Goal: Task Accomplishment & Management: Manage account settings

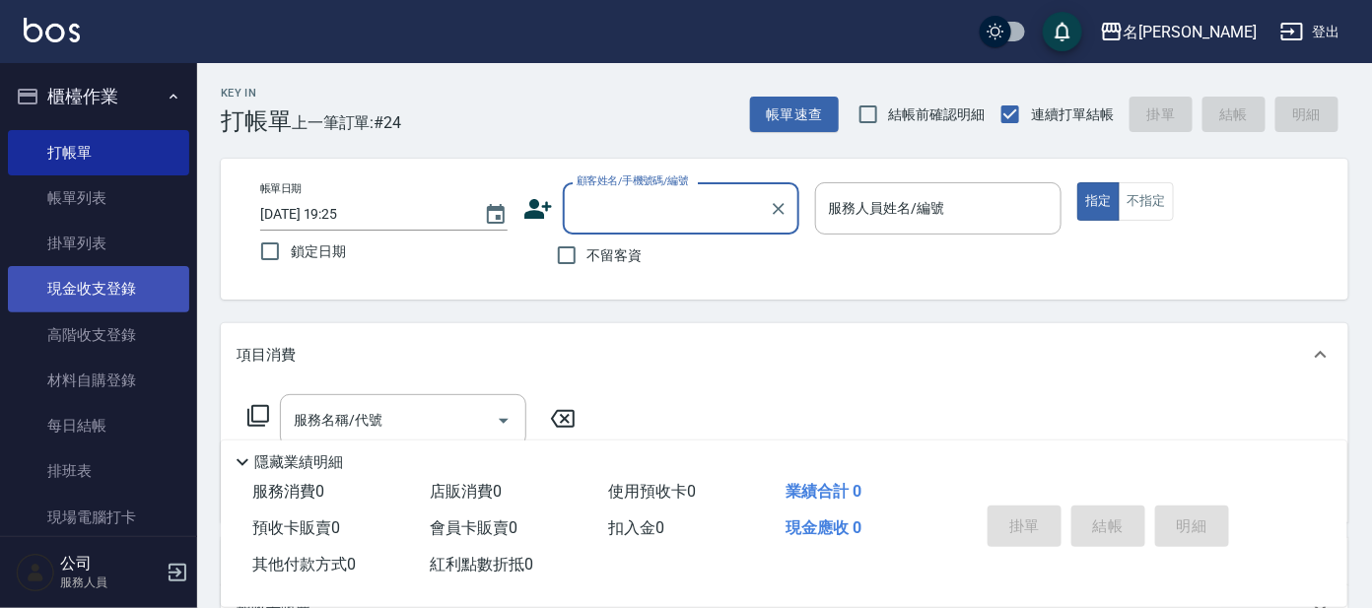
click at [82, 299] on link "現金收支登錄" at bounding box center [98, 288] width 181 height 45
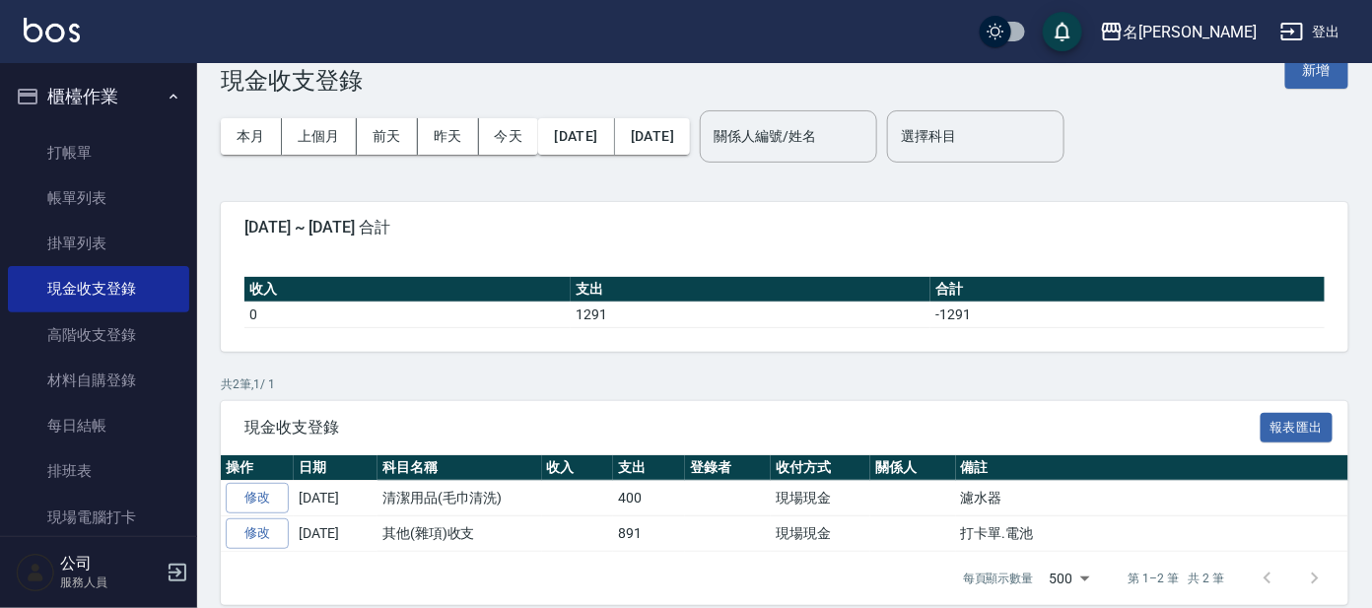
scroll to position [59, 0]
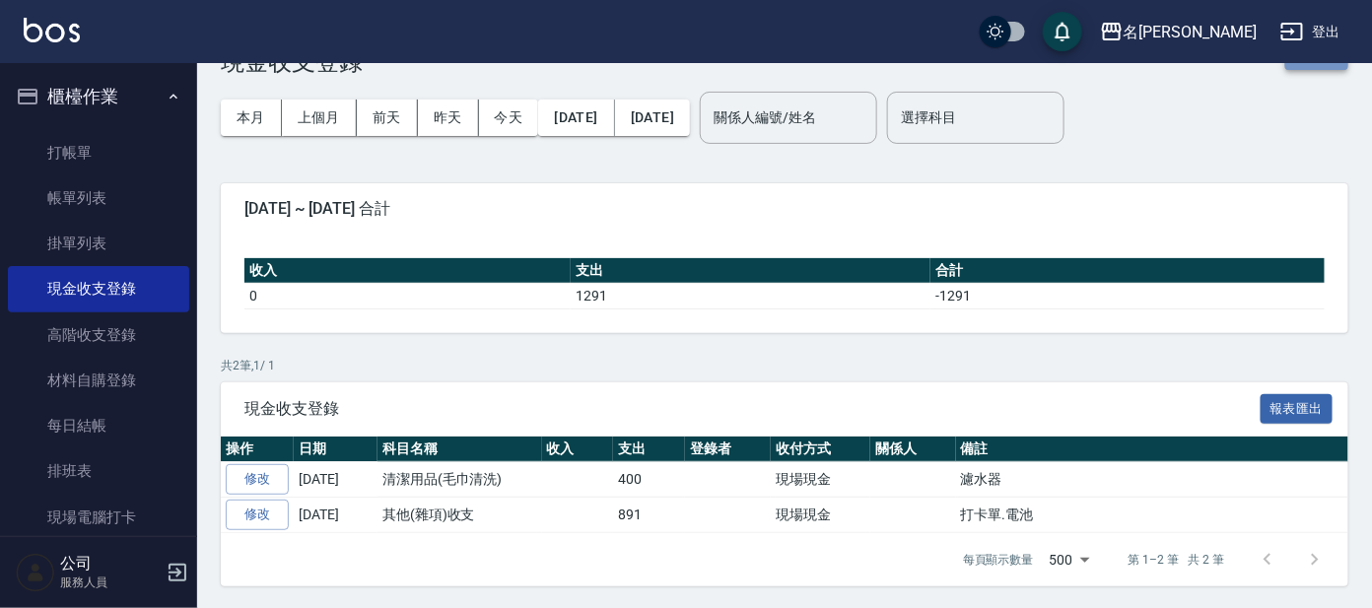
click at [1302, 66] on button "新增" at bounding box center [1317, 52] width 63 height 36
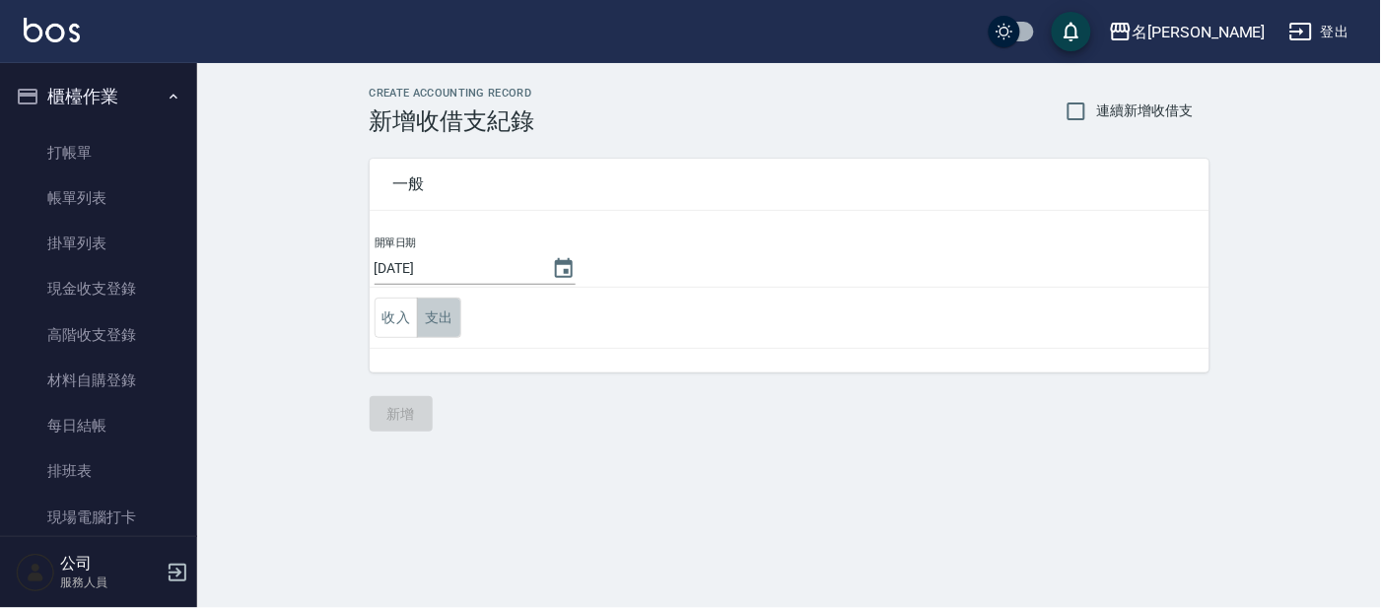
click at [434, 323] on button "支出" at bounding box center [439, 318] width 44 height 40
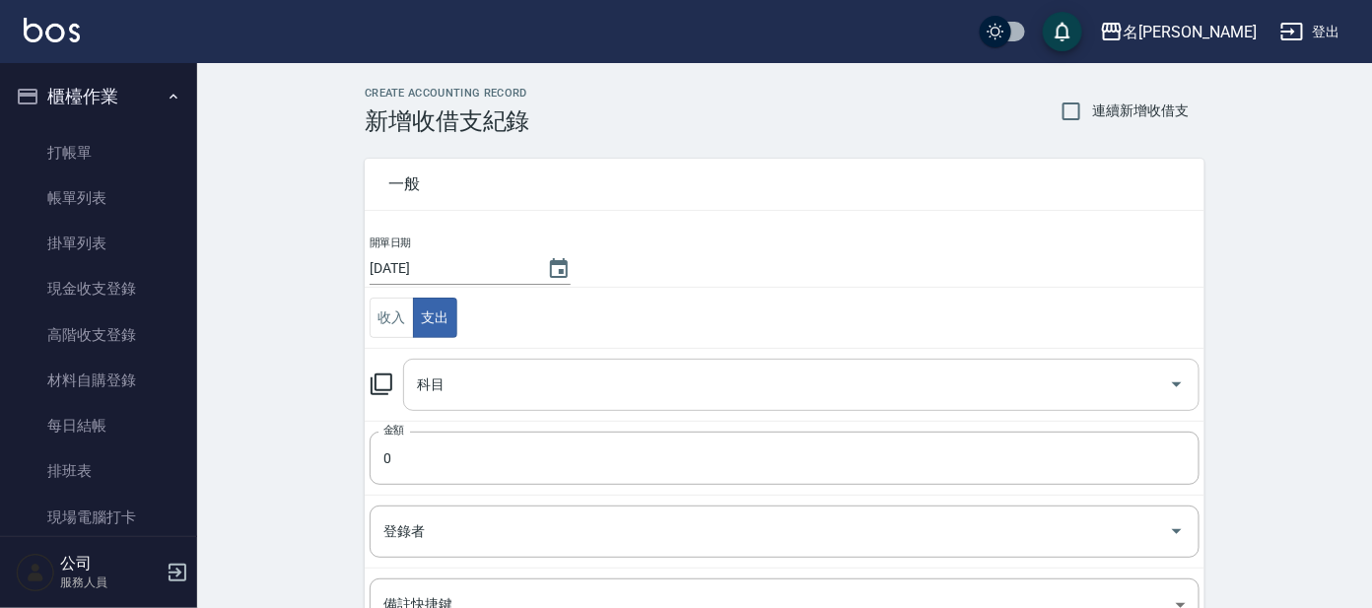
click at [457, 403] on div "科目" at bounding box center [801, 385] width 797 height 52
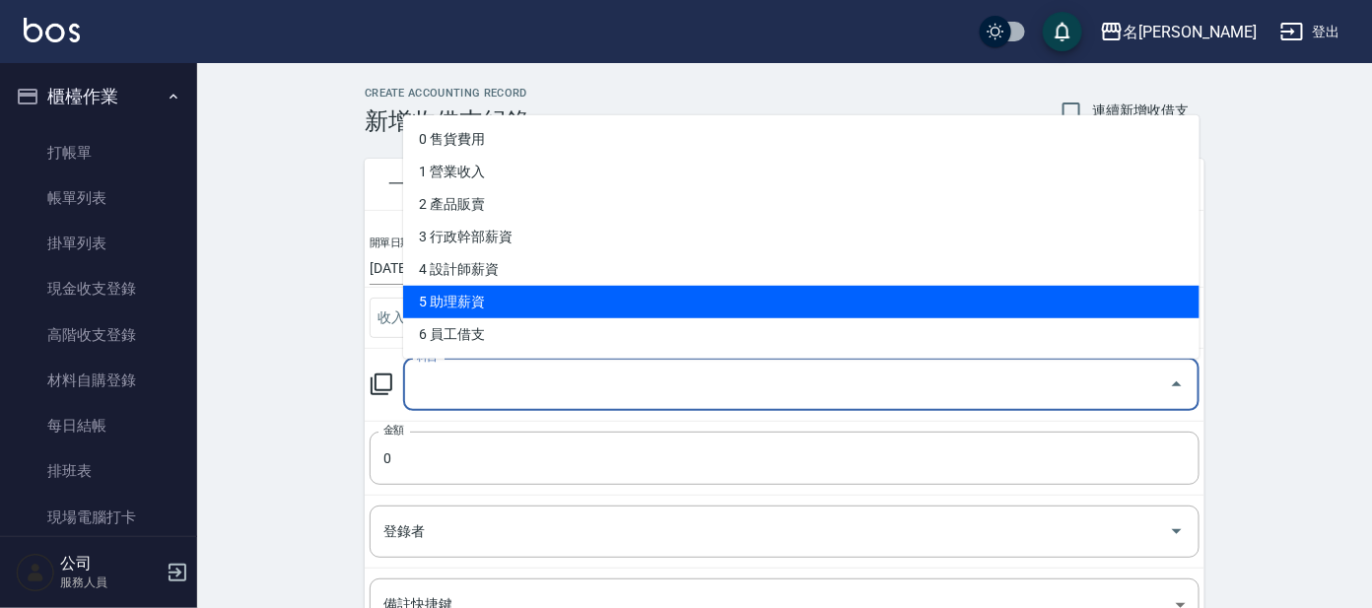
click at [485, 312] on li "5 助理薪資" at bounding box center [801, 302] width 797 height 33
type input "5 助理薪資"
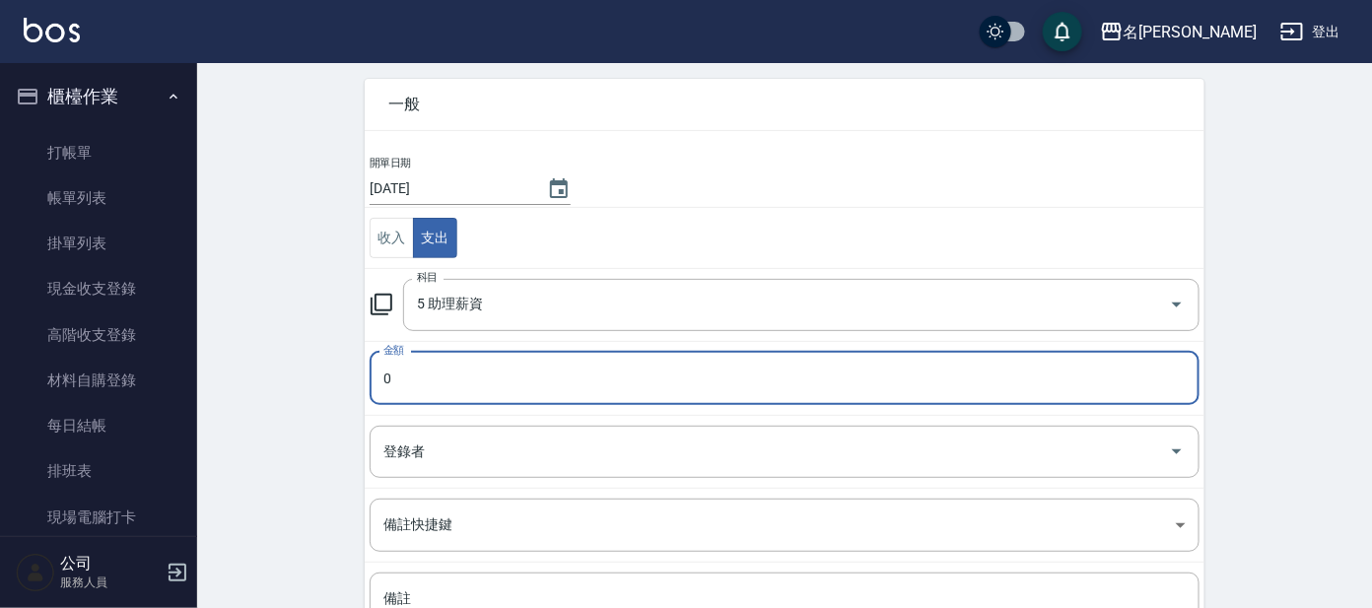
scroll to position [122, 0]
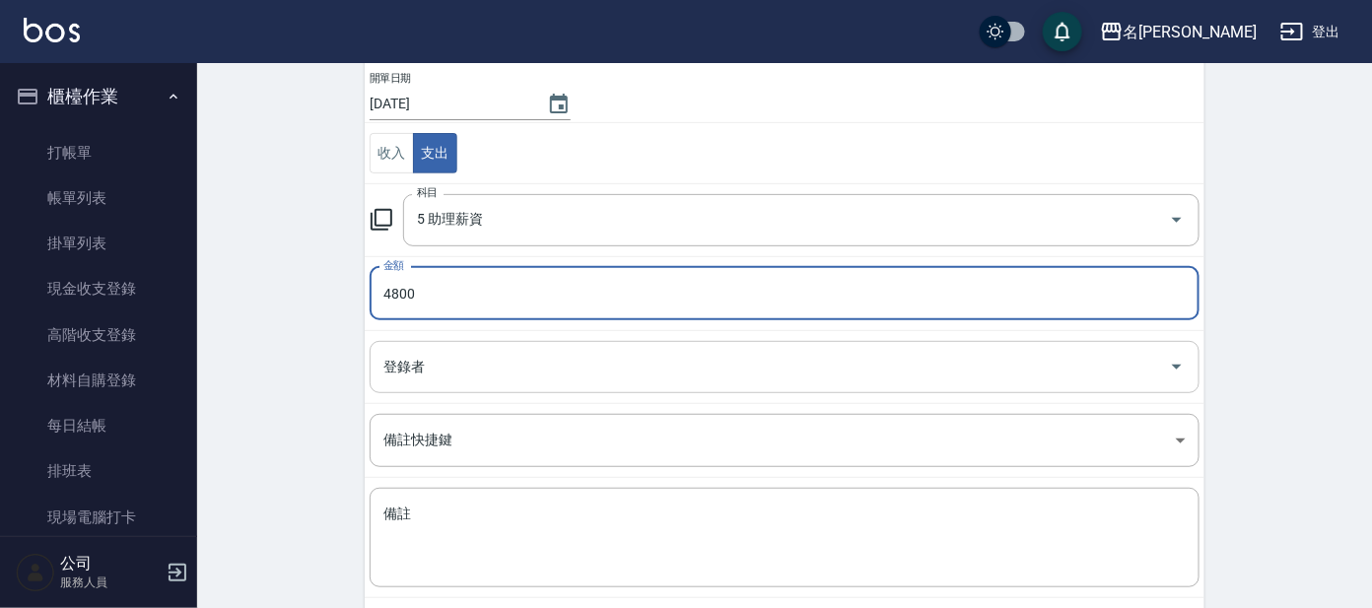
type input "4800"
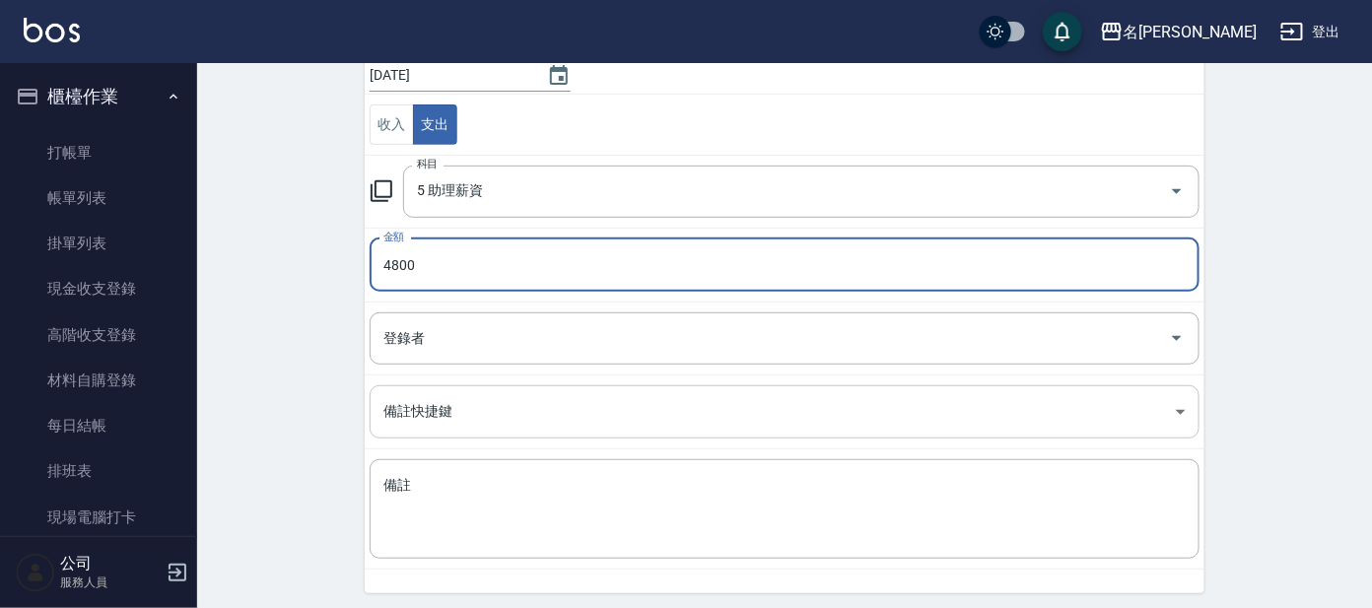
scroll to position [260, 0]
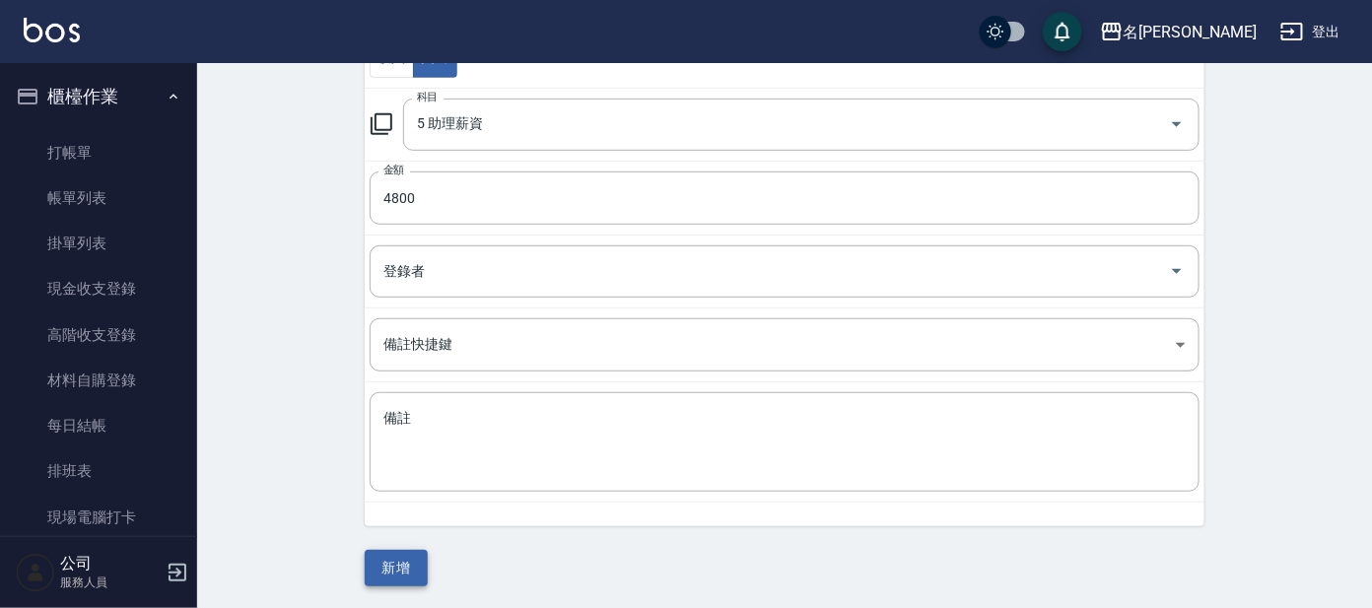
click at [388, 562] on button "新增" at bounding box center [396, 568] width 63 height 36
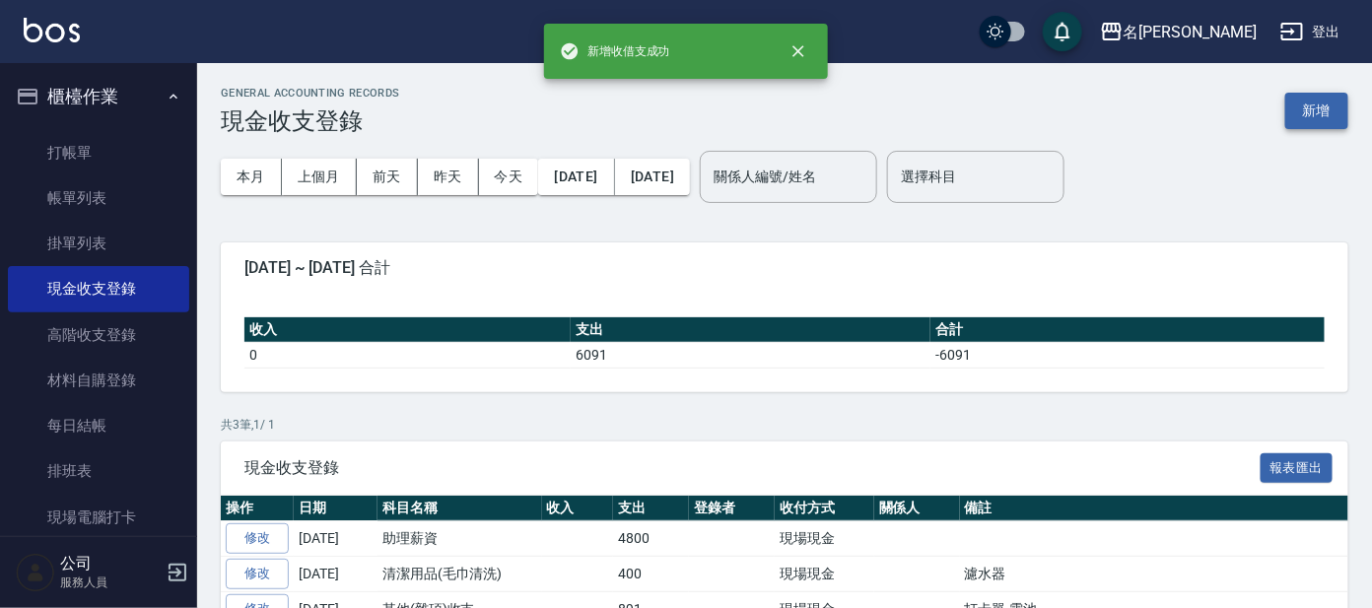
drag, startPoint x: 1297, startPoint y: 138, endPoint x: 1322, endPoint y: 120, distance: 30.4
click at [1298, 138] on div "本月 上個月 前天 昨天 今天 2025/10/01 2025/10/04 關係人編號/姓名 關係人編號/姓名 選擇科目 選擇科目" at bounding box center [785, 177] width 1128 height 84
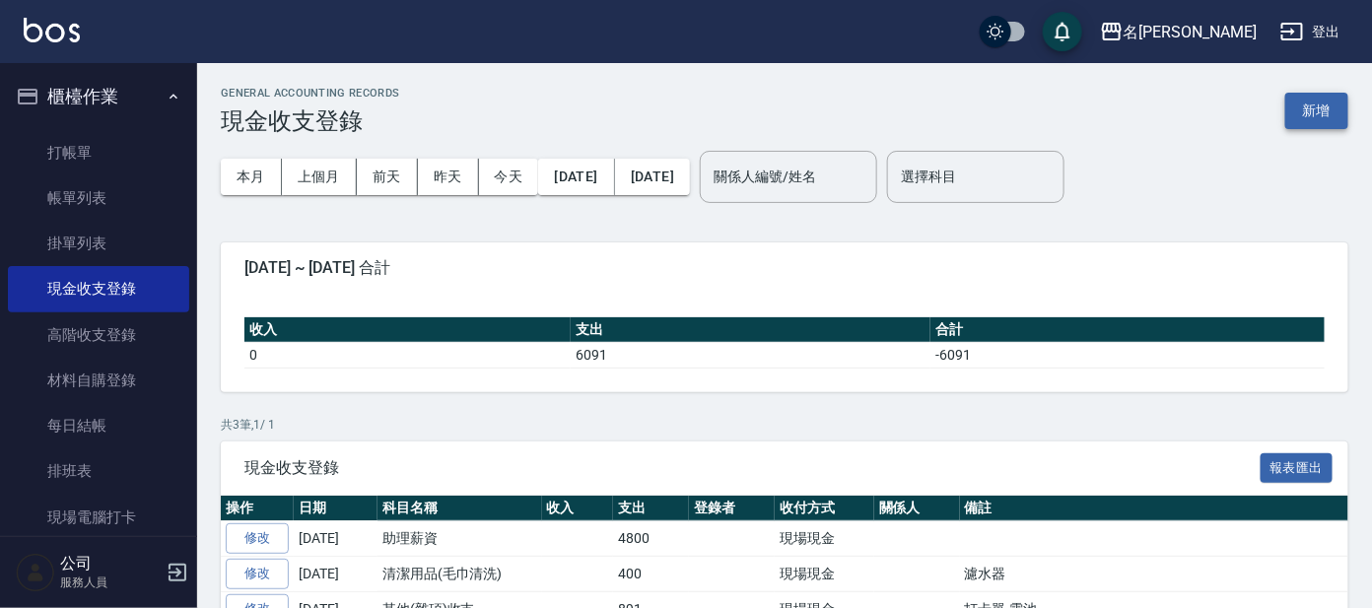
click at [1322, 119] on button "新增" at bounding box center [1317, 111] width 63 height 36
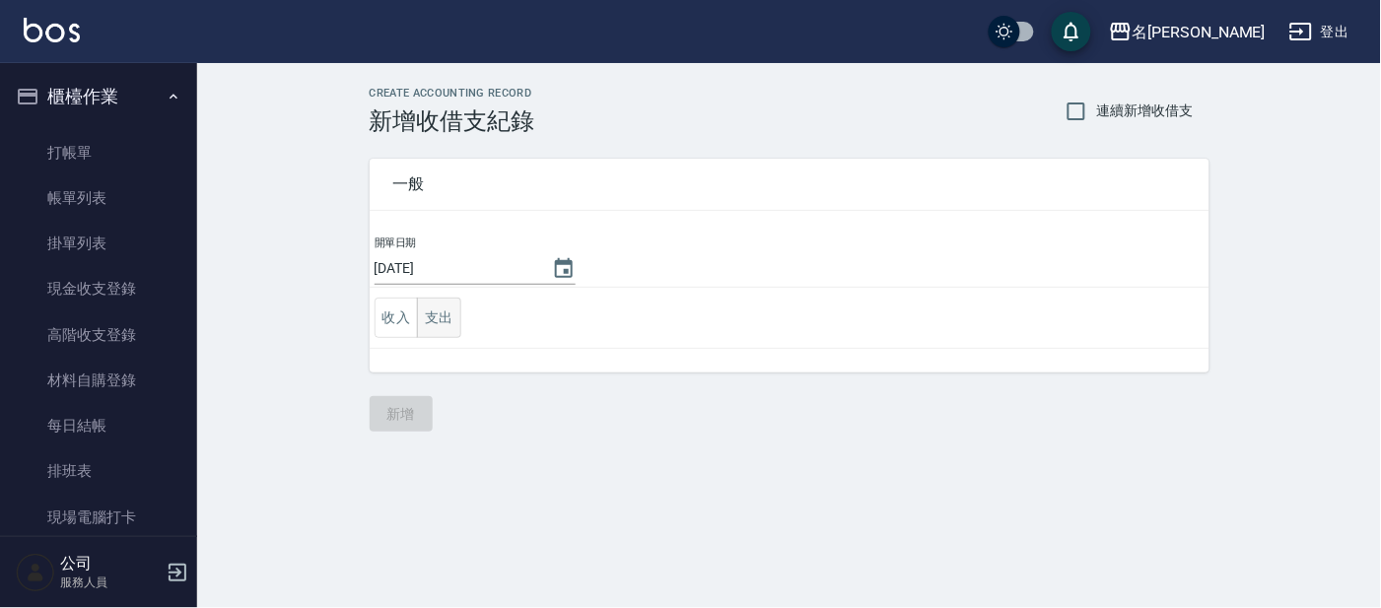
click at [446, 327] on button "支出" at bounding box center [439, 318] width 44 height 40
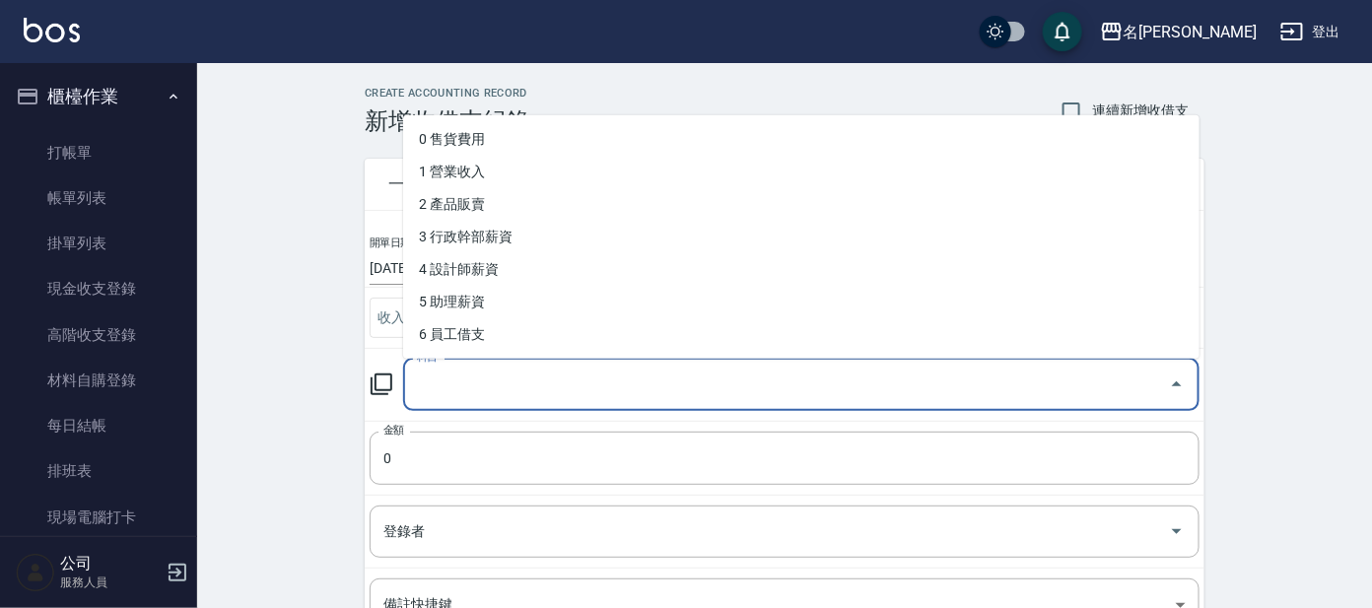
click at [493, 382] on input "科目" at bounding box center [786, 385] width 749 height 35
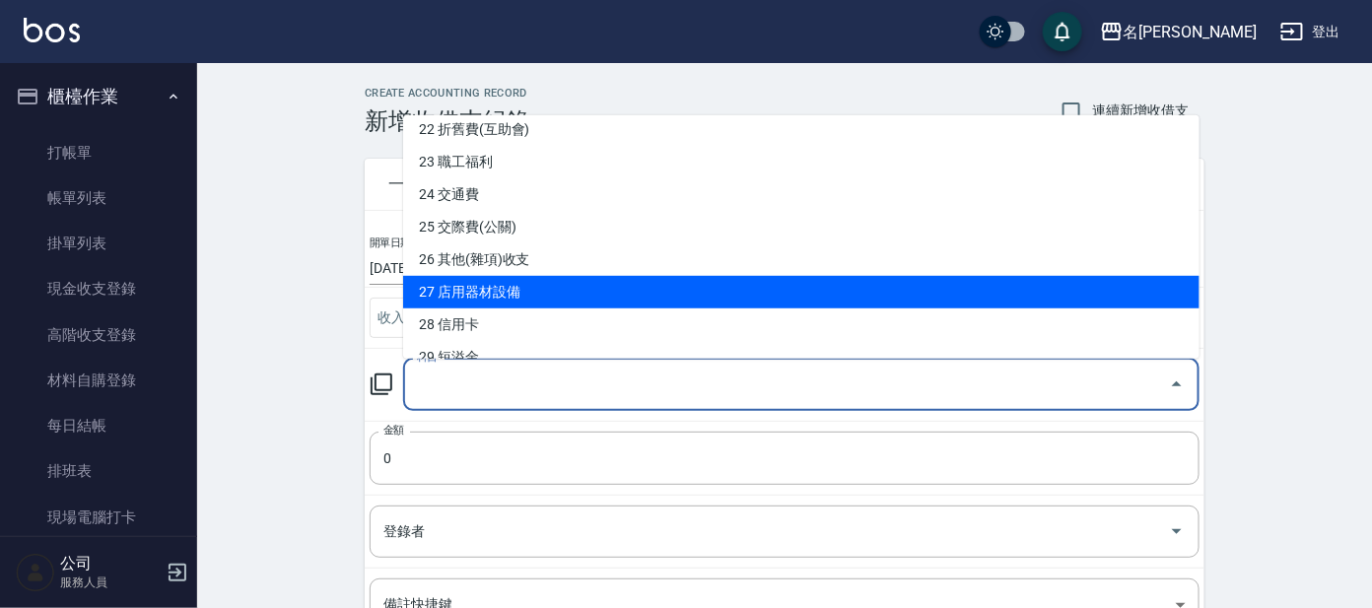
scroll to position [738, 0]
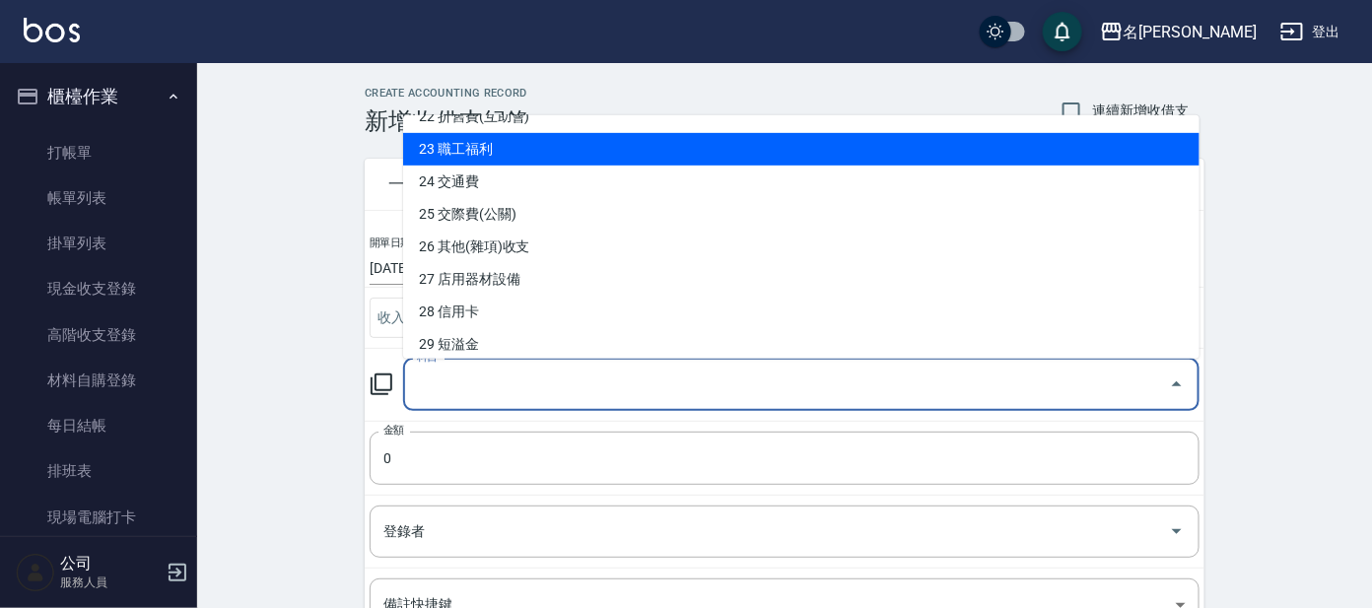
click at [520, 150] on li "23 職工福利" at bounding box center [801, 149] width 797 height 33
type input "23 職工福利"
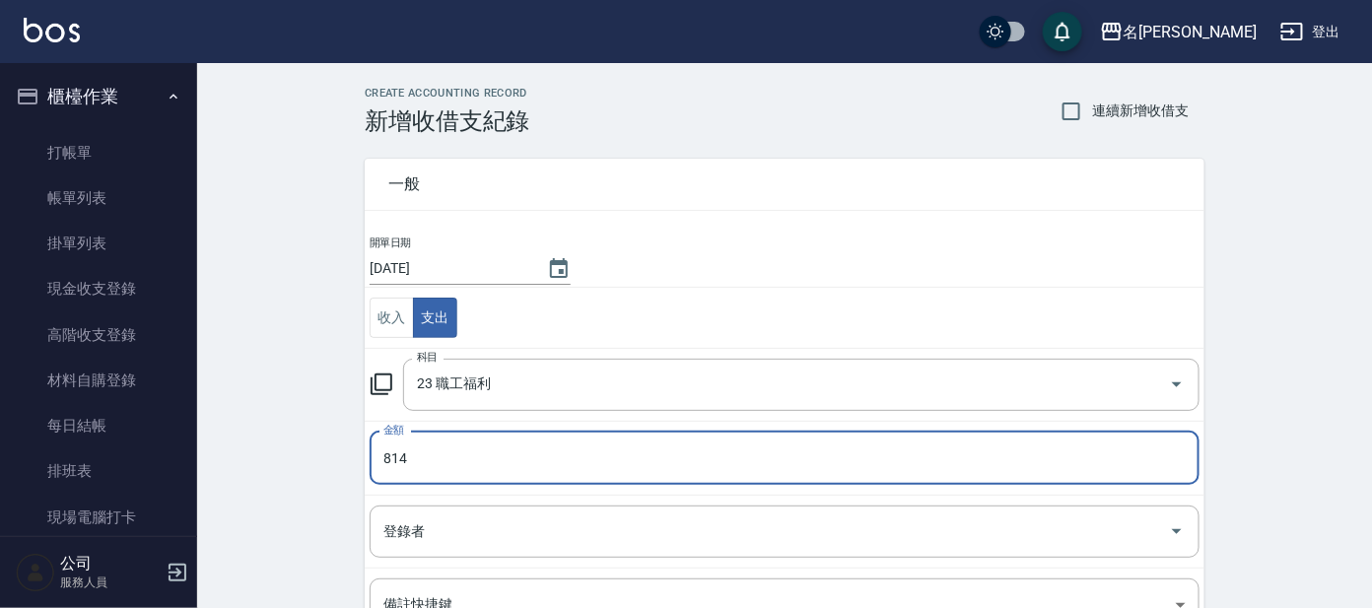
type input "814"
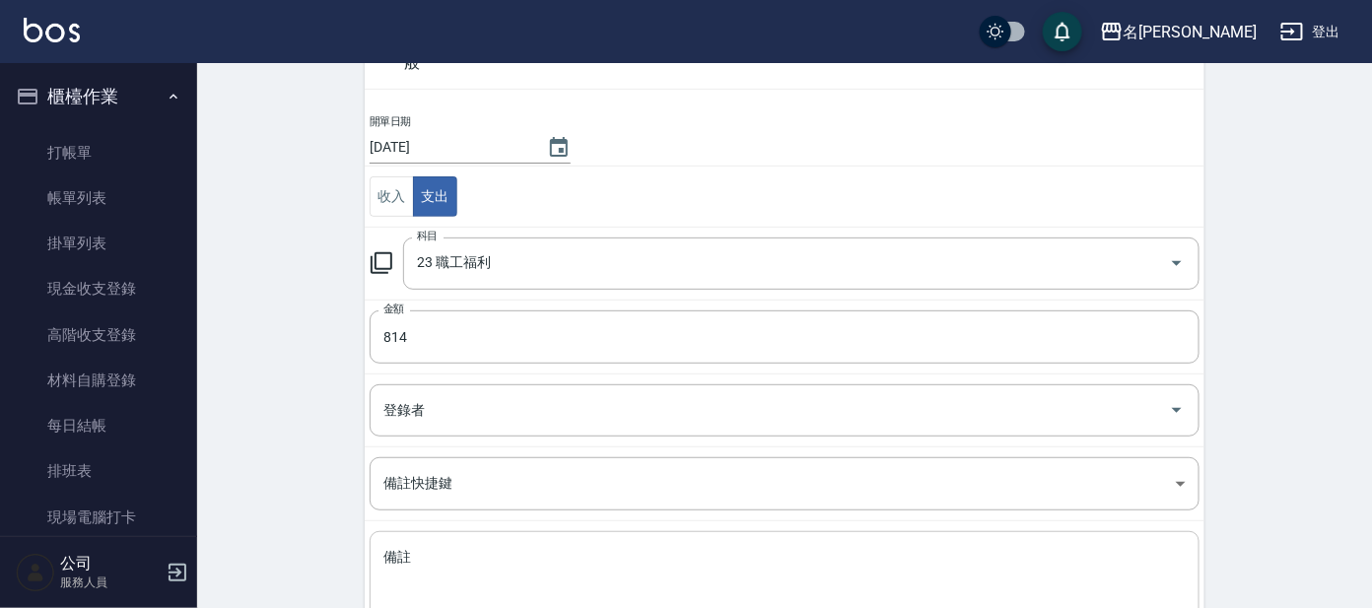
scroll to position [260, 0]
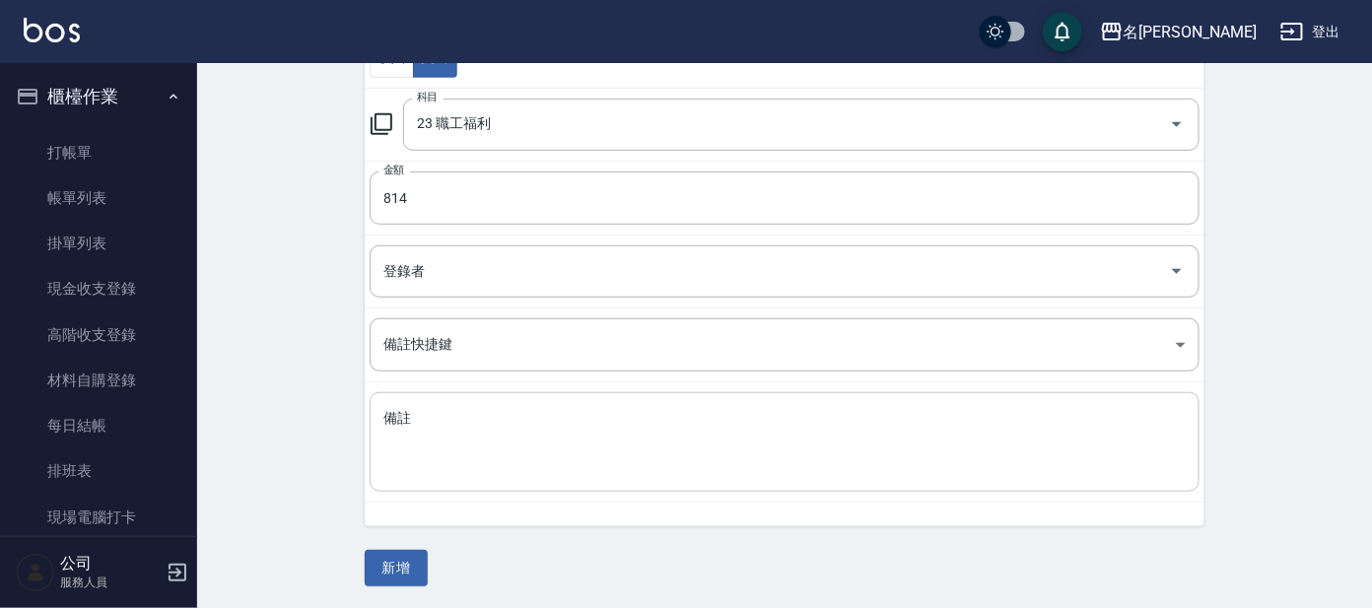
click at [480, 454] on textarea "備註" at bounding box center [785, 442] width 803 height 67
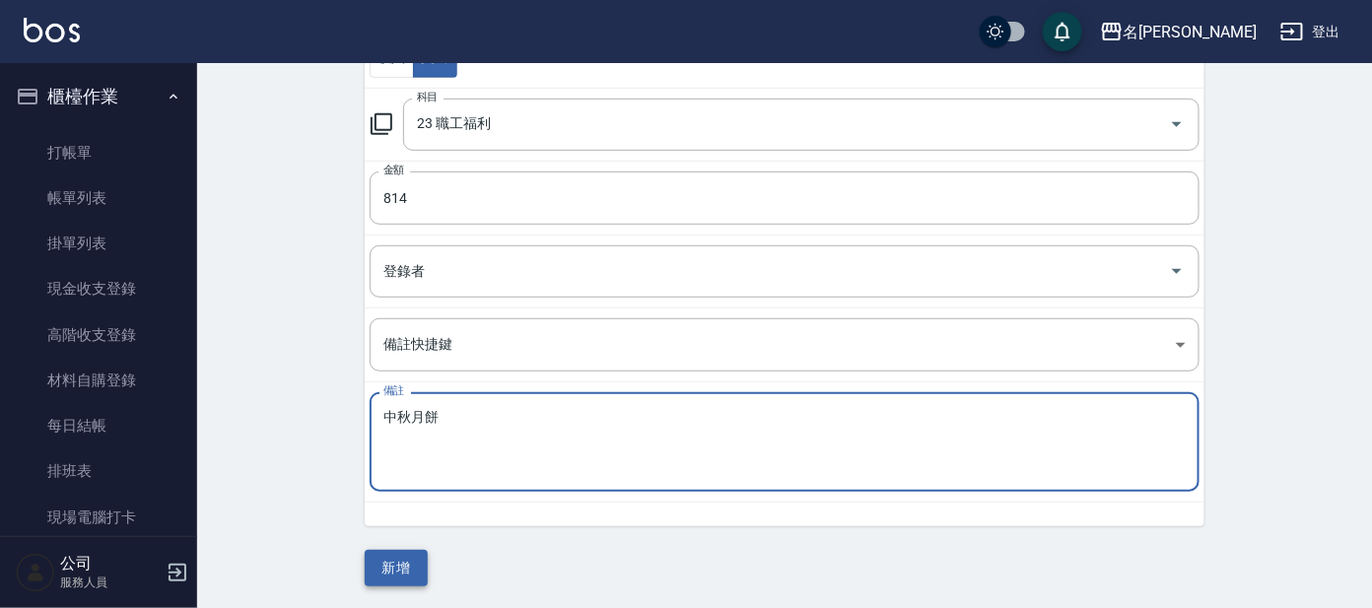
type textarea "中秋月餅"
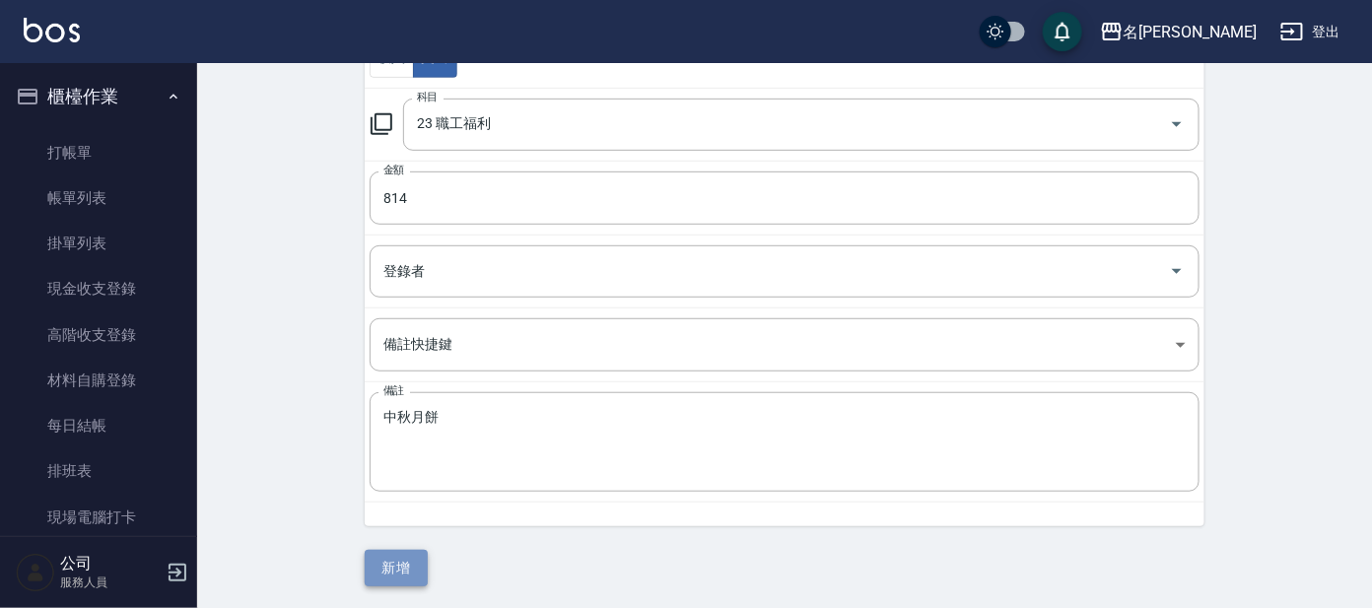
click at [394, 560] on button "新增" at bounding box center [396, 568] width 63 height 36
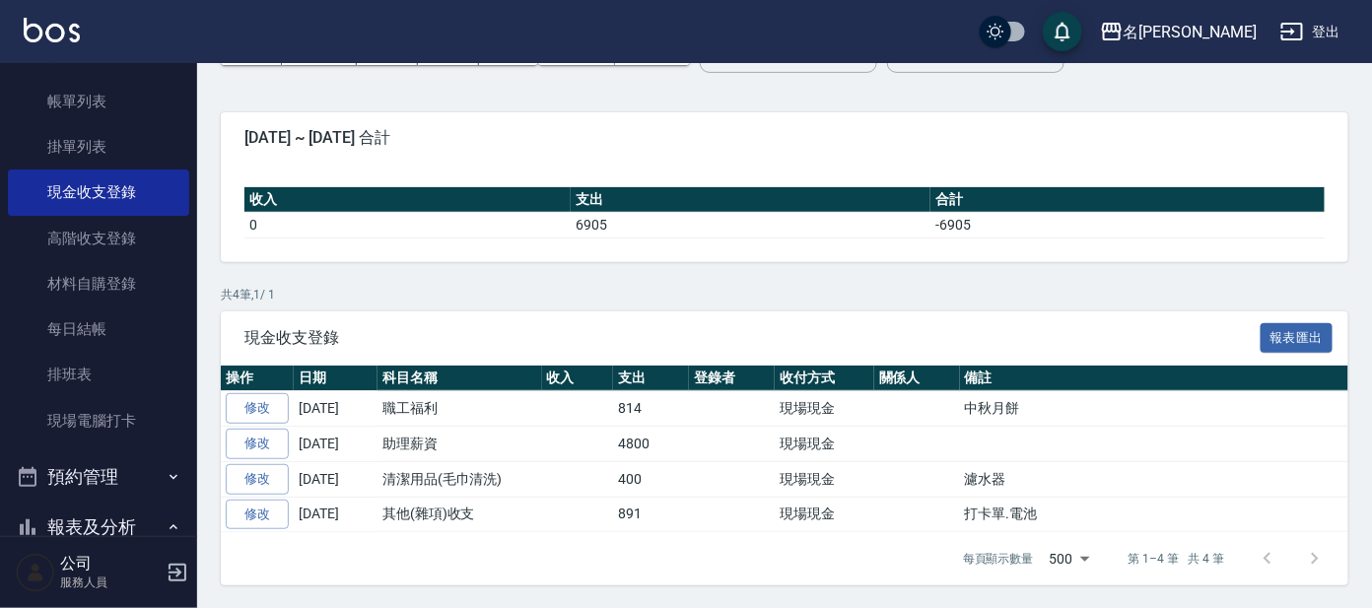
scroll to position [245, 0]
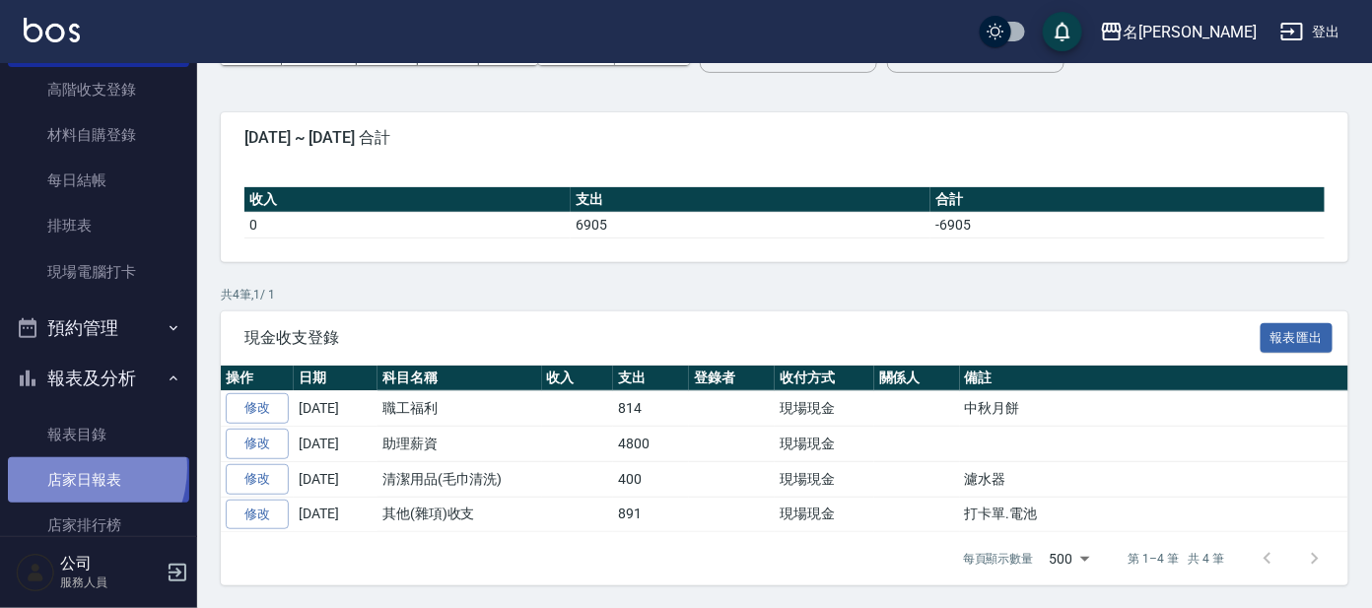
click at [70, 467] on link "店家日報表" at bounding box center [98, 479] width 181 height 45
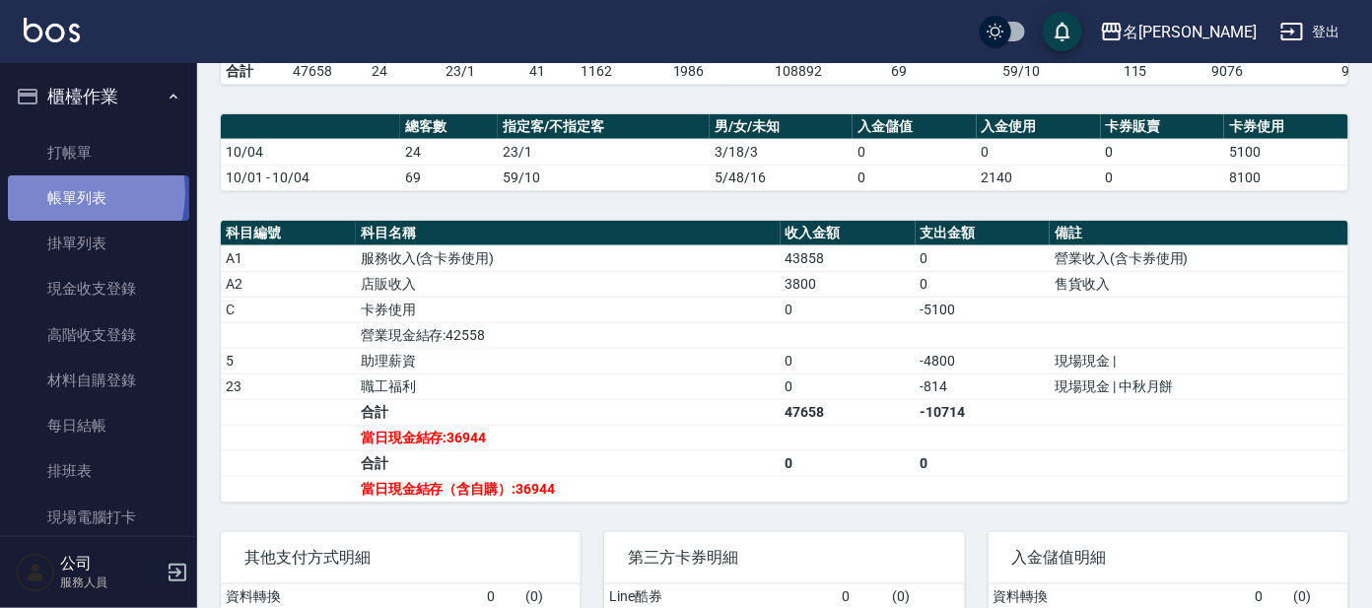
click at [69, 193] on link "帳單列表" at bounding box center [98, 197] width 181 height 45
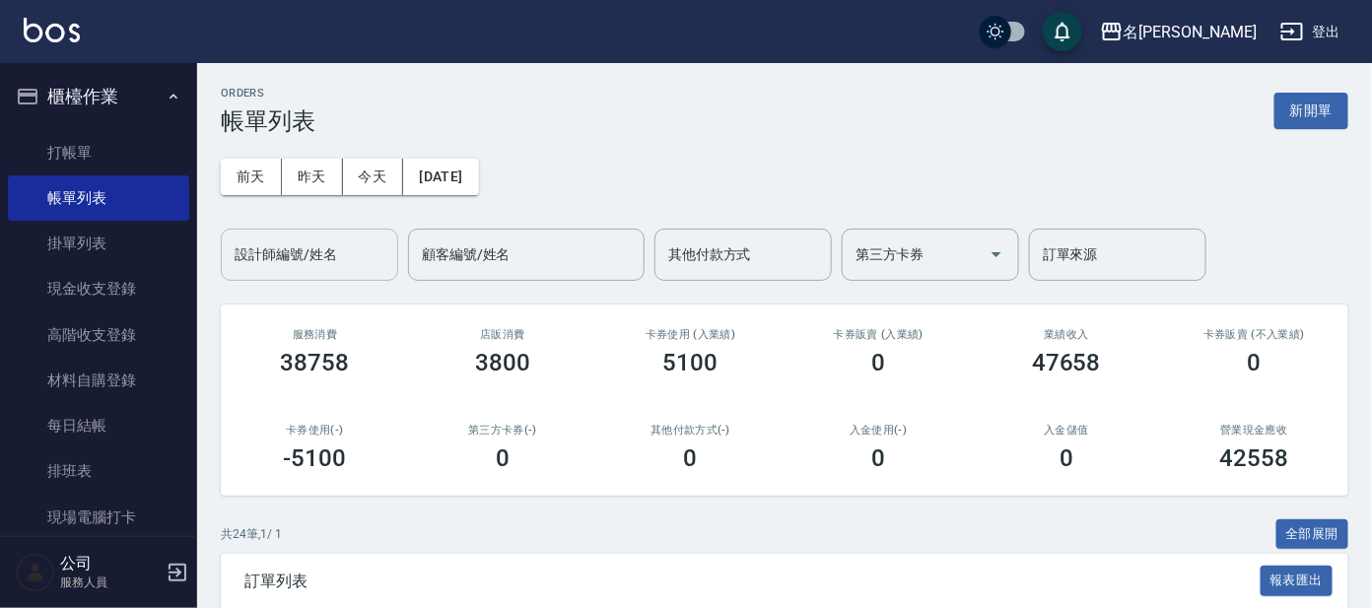
click at [340, 246] on input "設計師編號/姓名" at bounding box center [310, 255] width 160 height 35
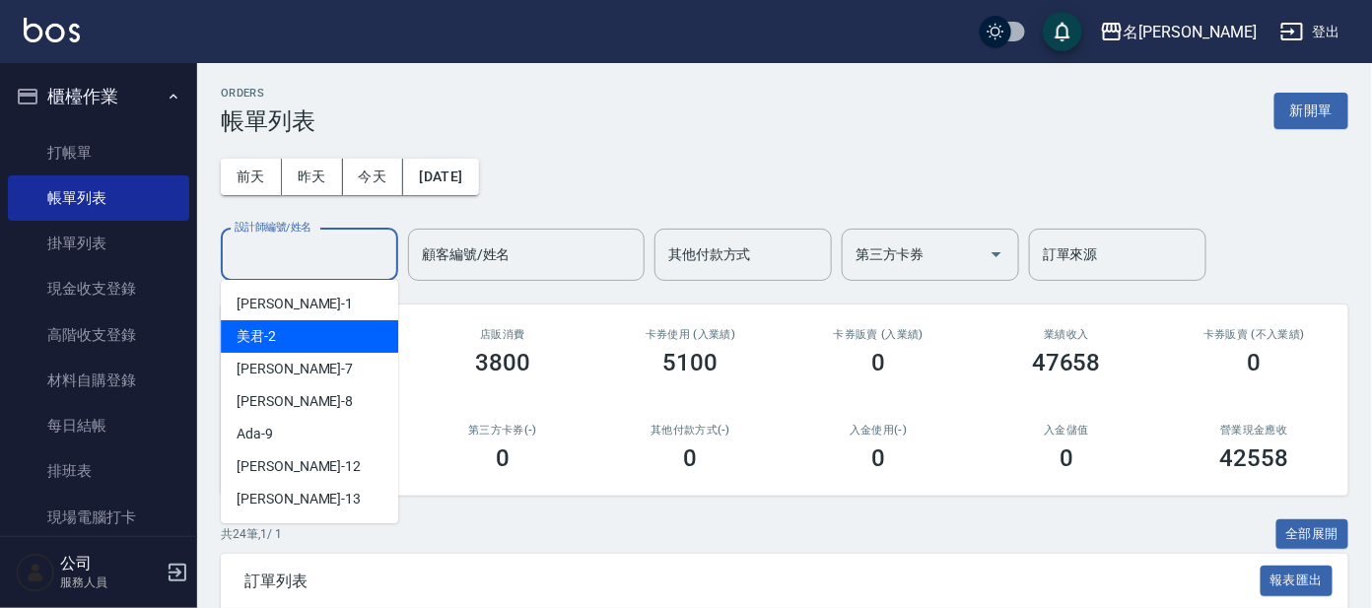
click at [336, 329] on div "美君 -2" at bounding box center [309, 336] width 177 height 33
type input "美君-2"
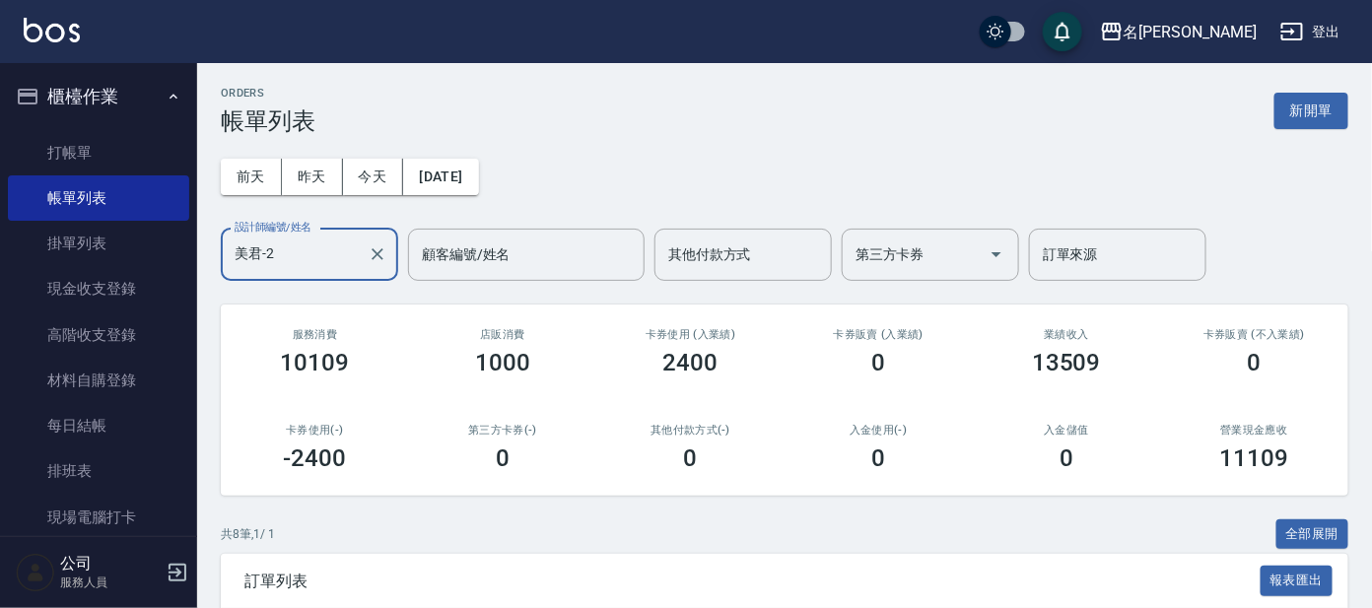
scroll to position [520, 0]
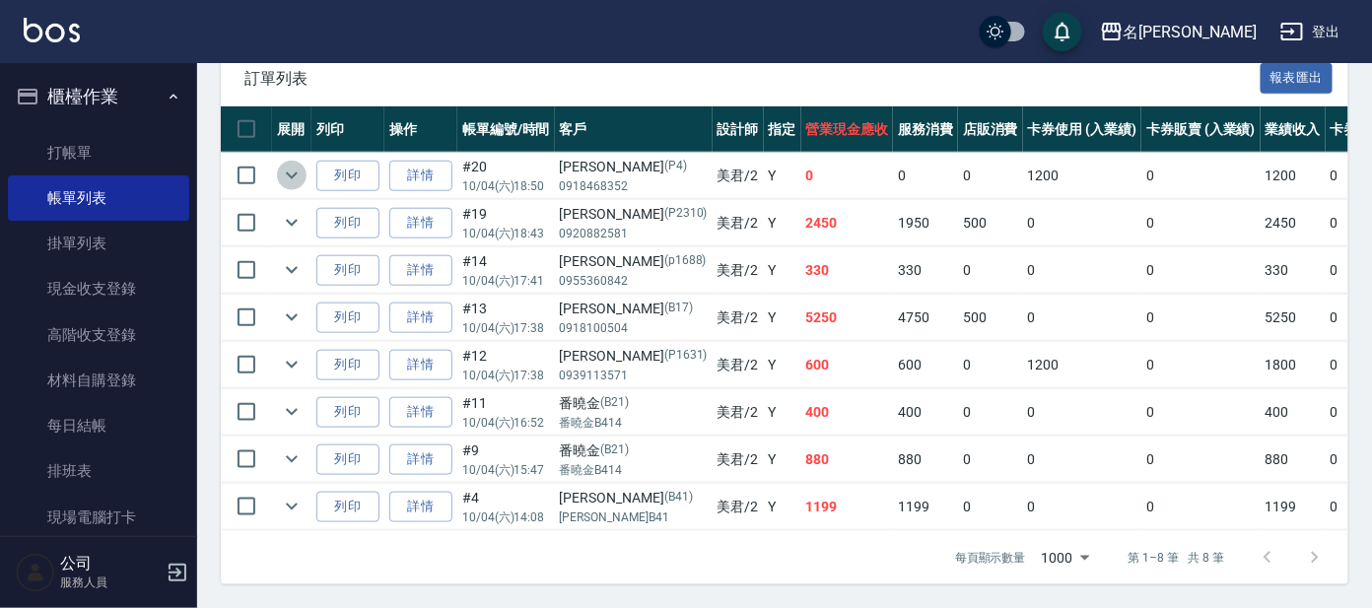
click at [291, 173] on icon "expand row" at bounding box center [292, 176] width 12 height 7
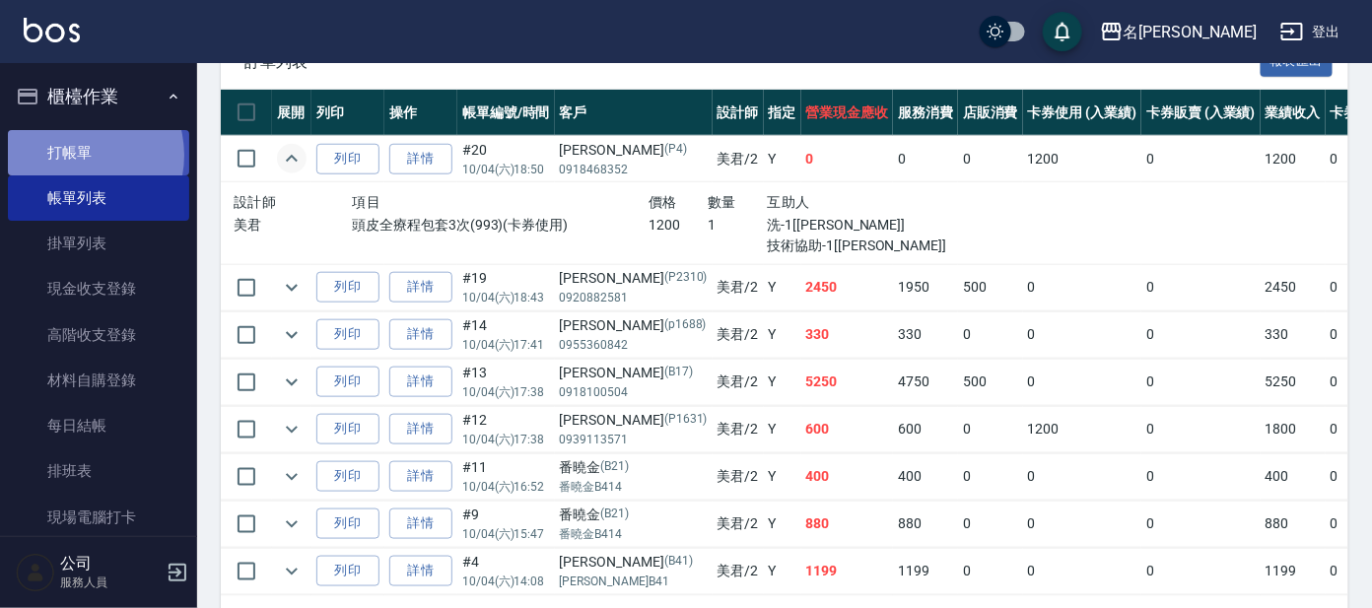
click at [78, 155] on link "打帳單" at bounding box center [98, 152] width 181 height 45
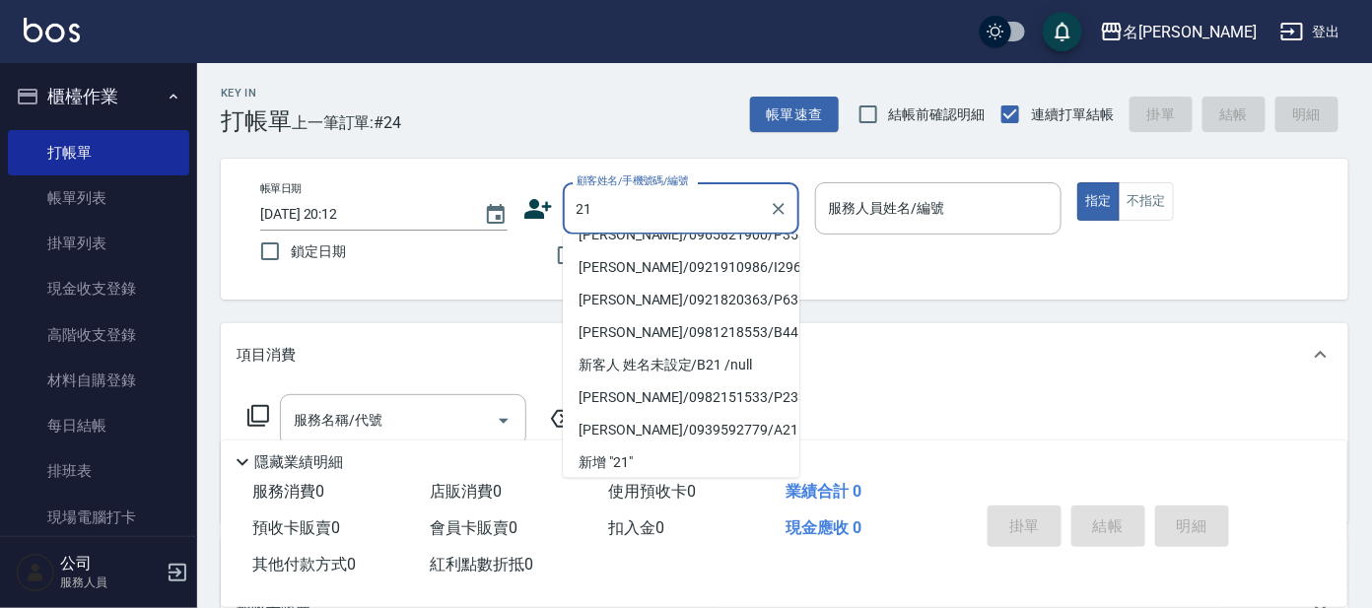
scroll to position [8, 0]
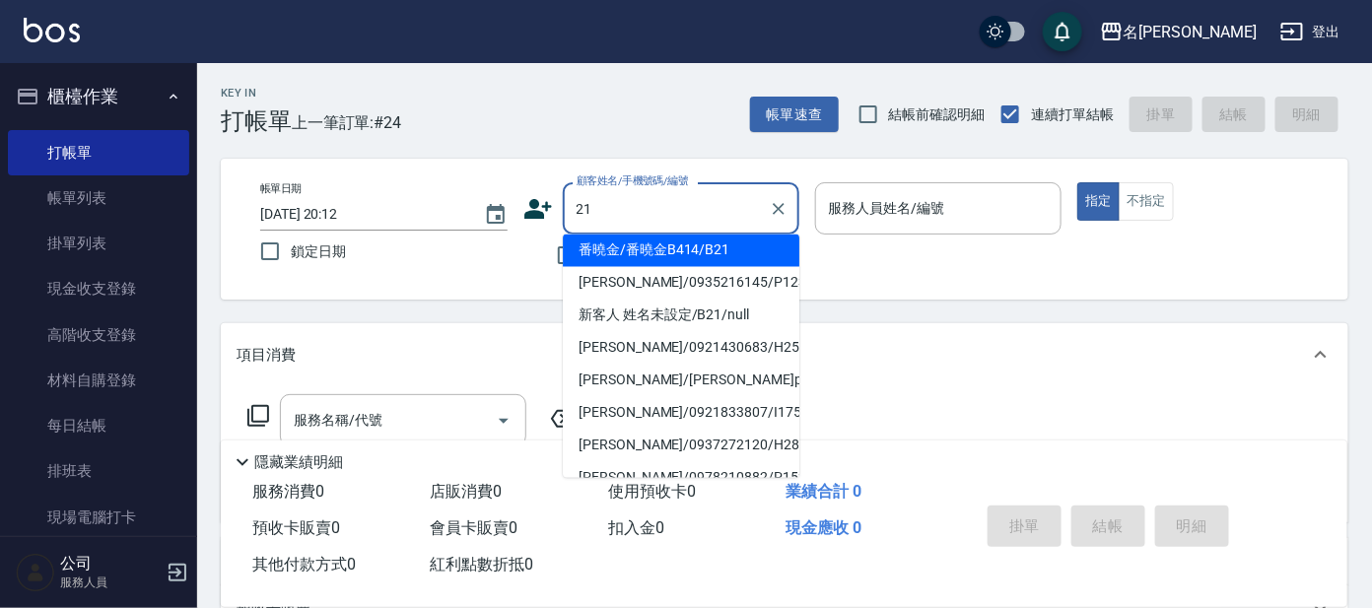
type input "番曉金/番曉金B414/B21"
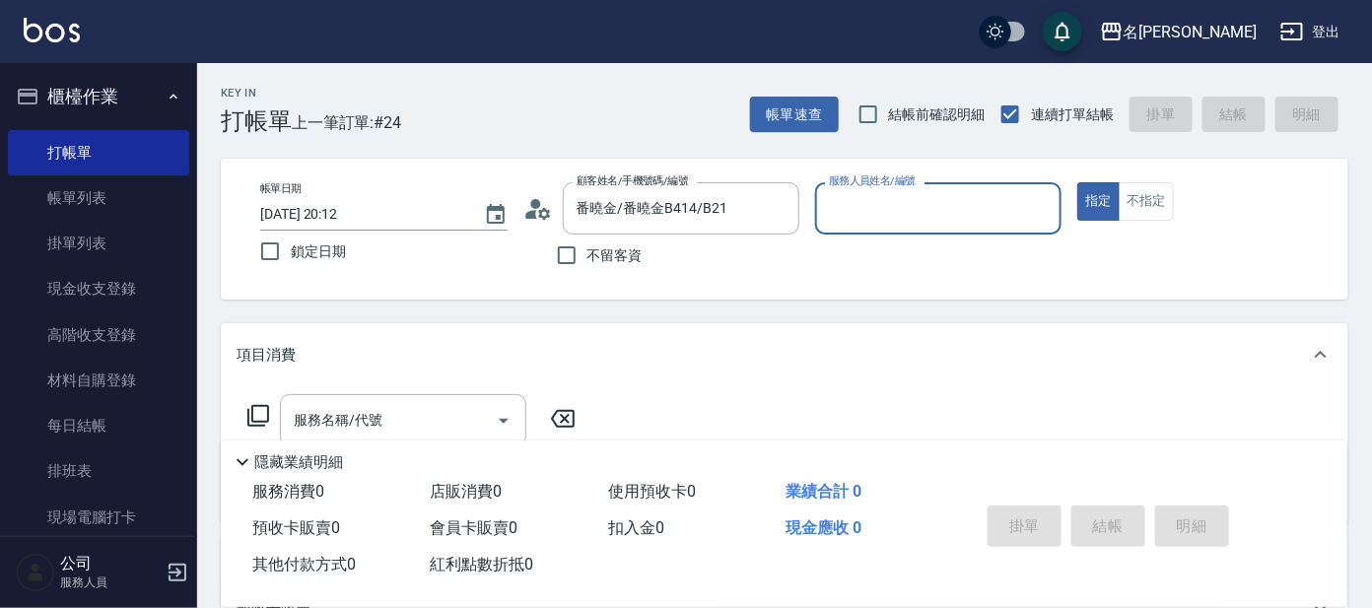
type input "美君-2"
click at [1078, 182] on button "指定" at bounding box center [1099, 201] width 42 height 38
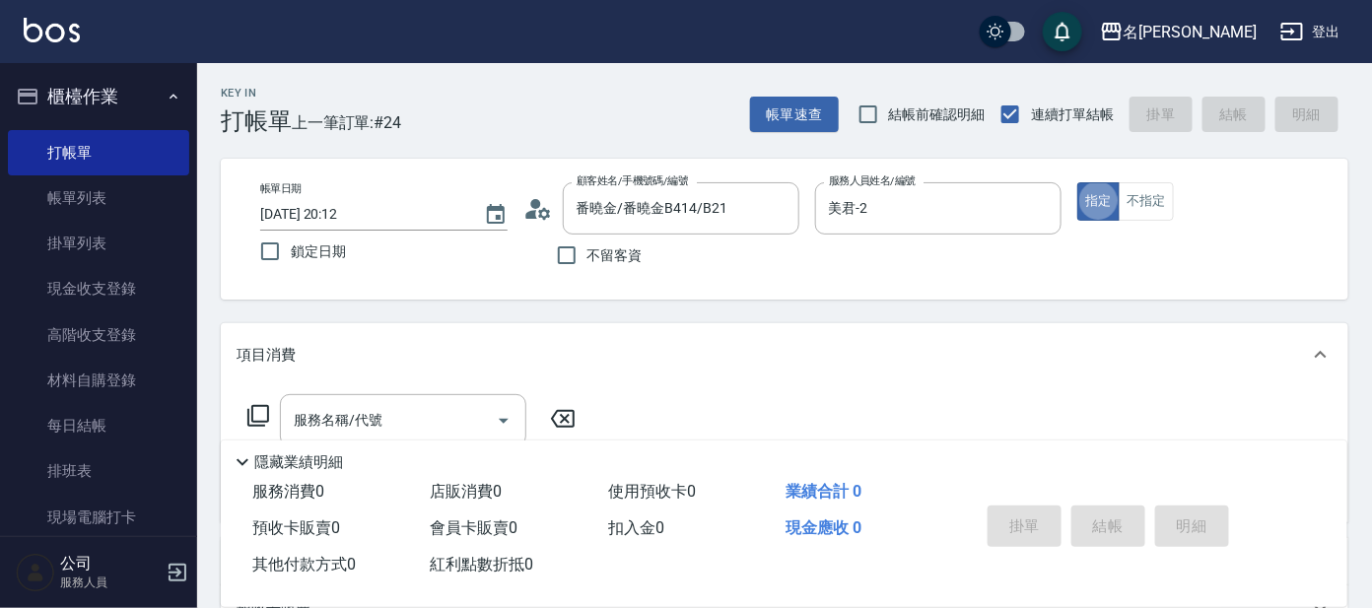
type button "true"
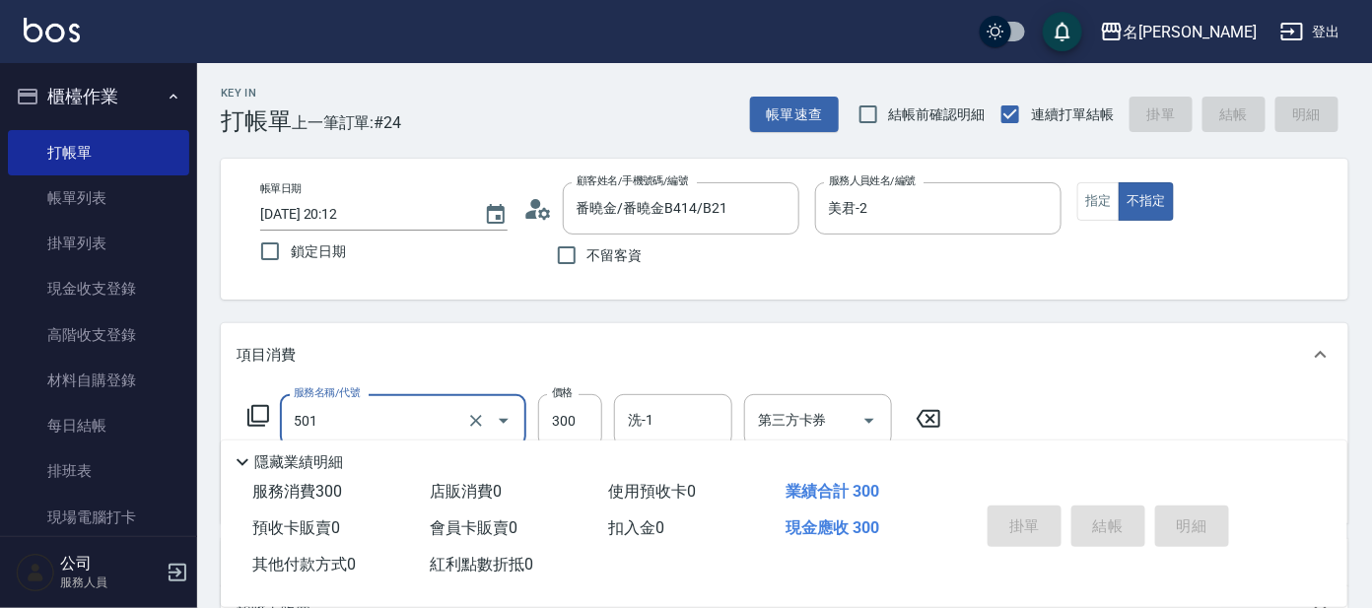
type input "501"
type input "2025/10/04 20:13"
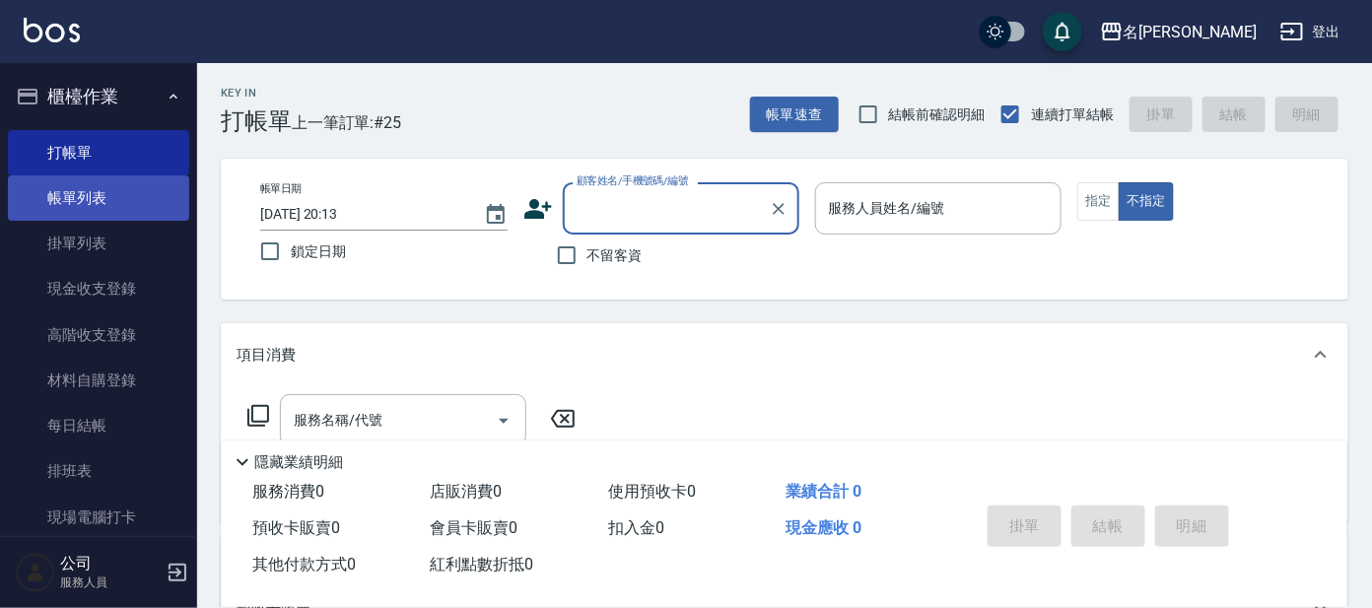
click at [101, 206] on link "帳單列表" at bounding box center [98, 197] width 181 height 45
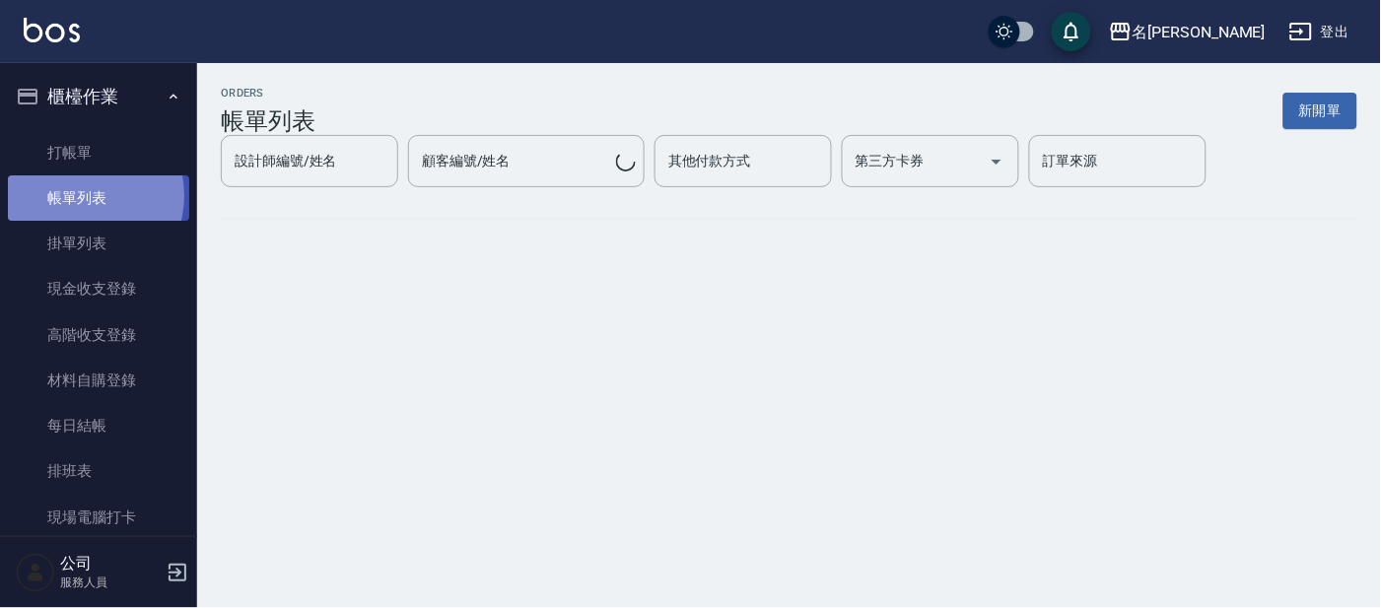
click at [83, 196] on link "帳單列表" at bounding box center [98, 197] width 181 height 45
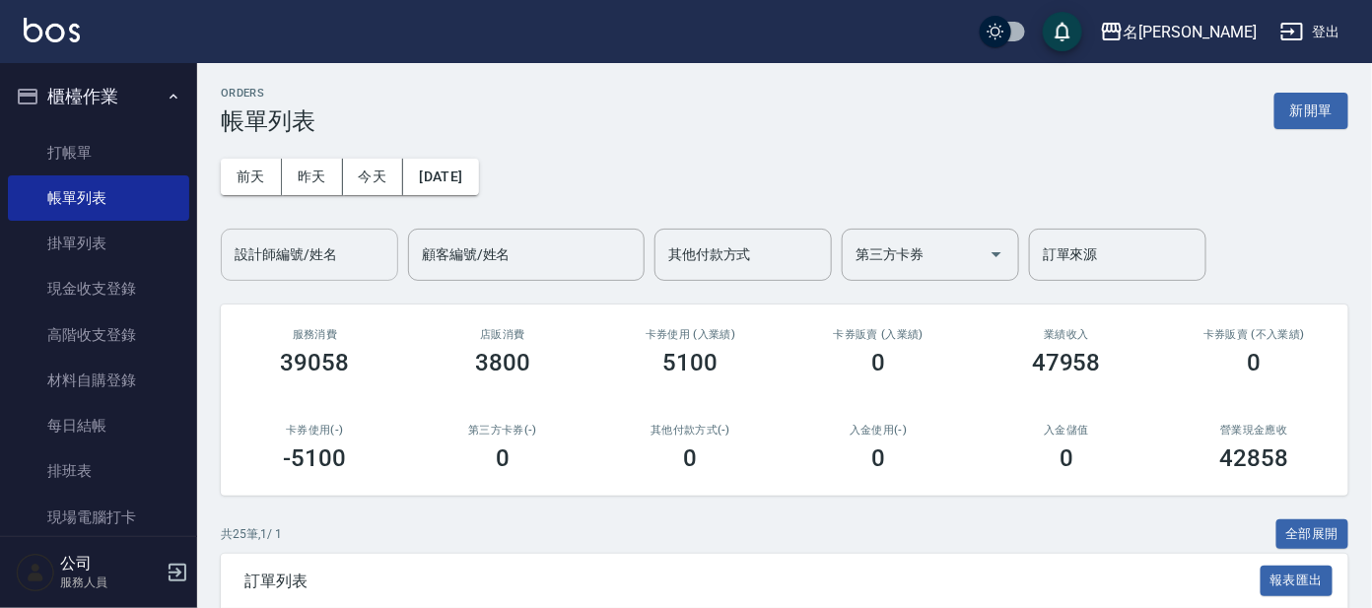
drag, startPoint x: 317, startPoint y: 237, endPoint x: 319, endPoint y: 251, distance: 14.9
click at [316, 239] on input "設計師編號/姓名" at bounding box center [310, 255] width 160 height 35
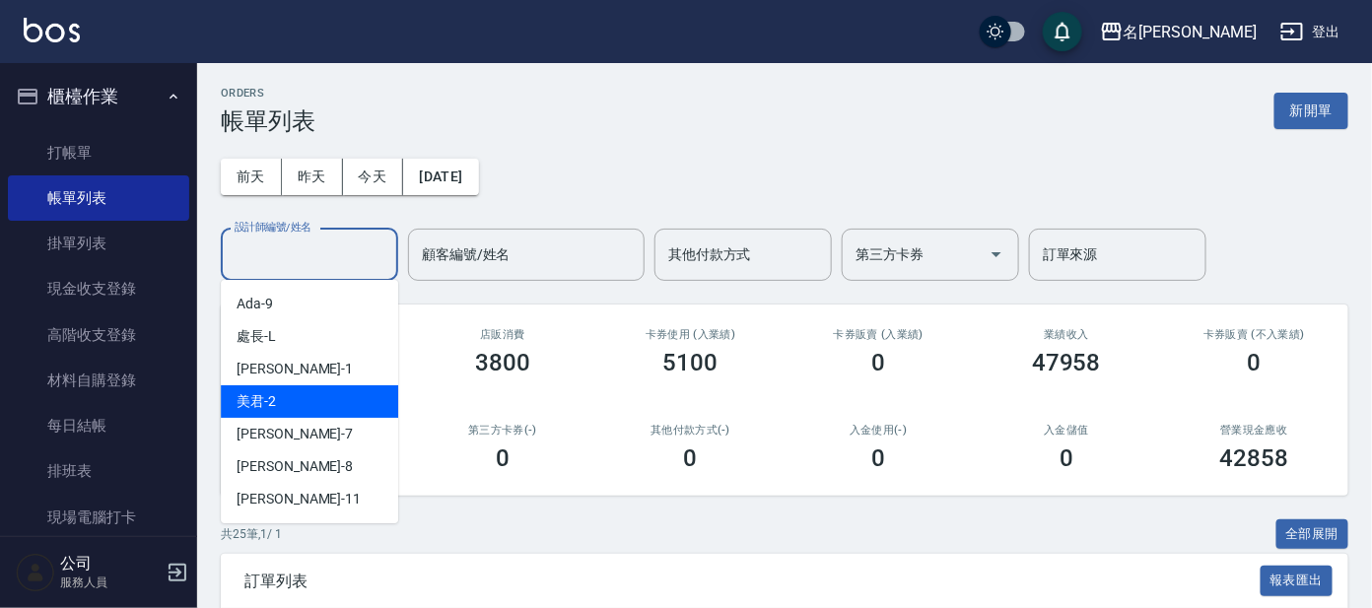
click at [315, 419] on div "小鳳 -7" at bounding box center [309, 434] width 177 height 33
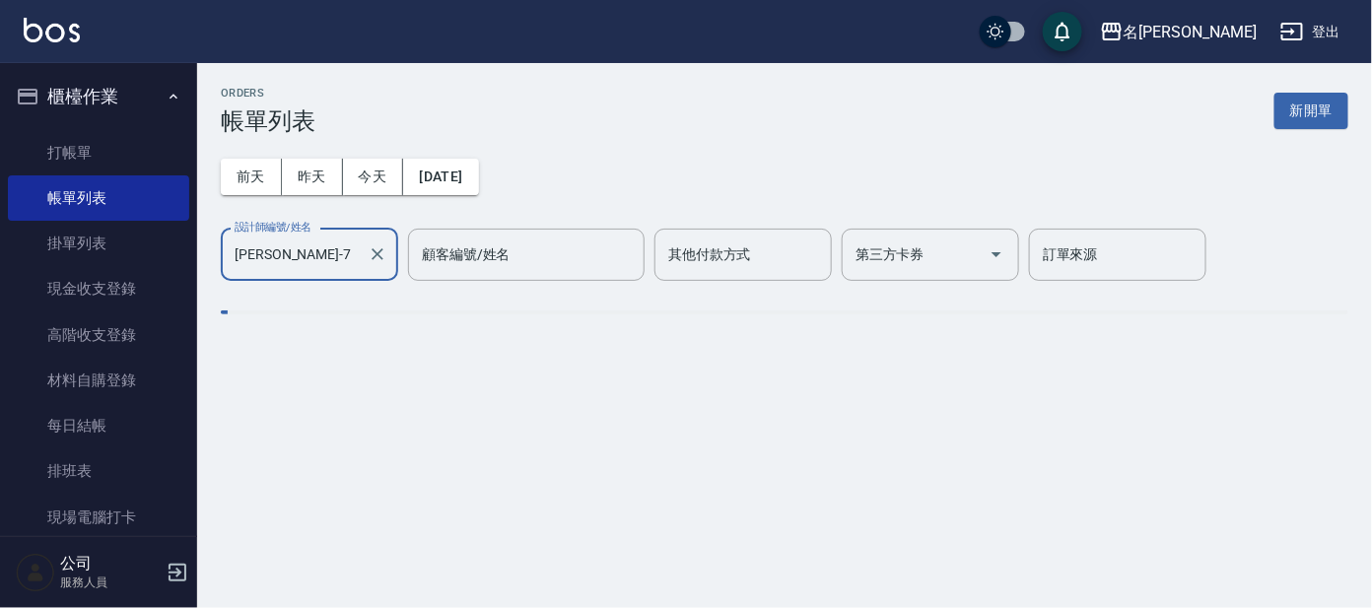
type input "小鳳-7"
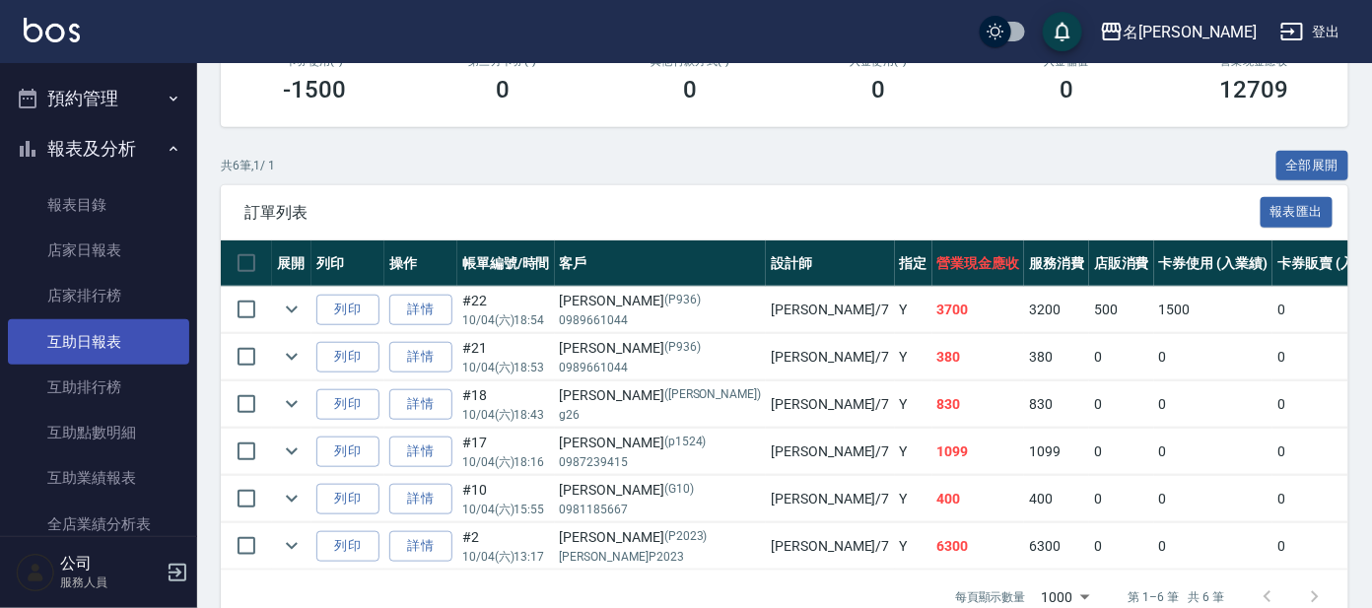
scroll to position [492, 0]
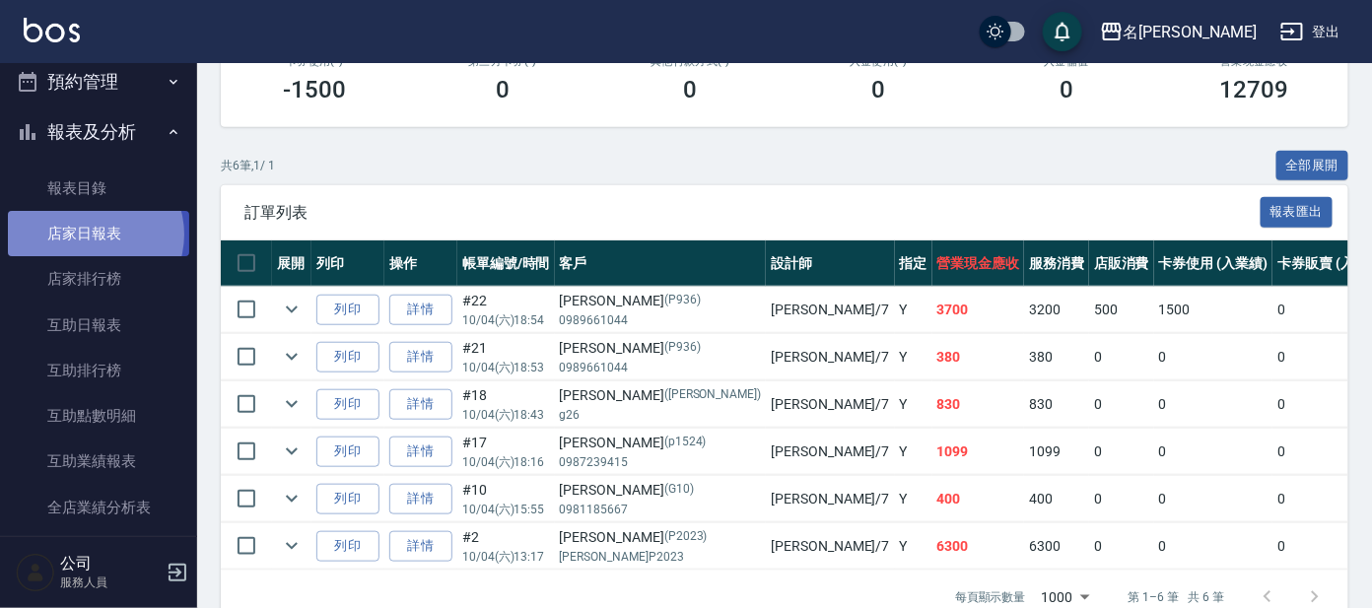
click at [92, 234] on link "店家日報表" at bounding box center [98, 233] width 181 height 45
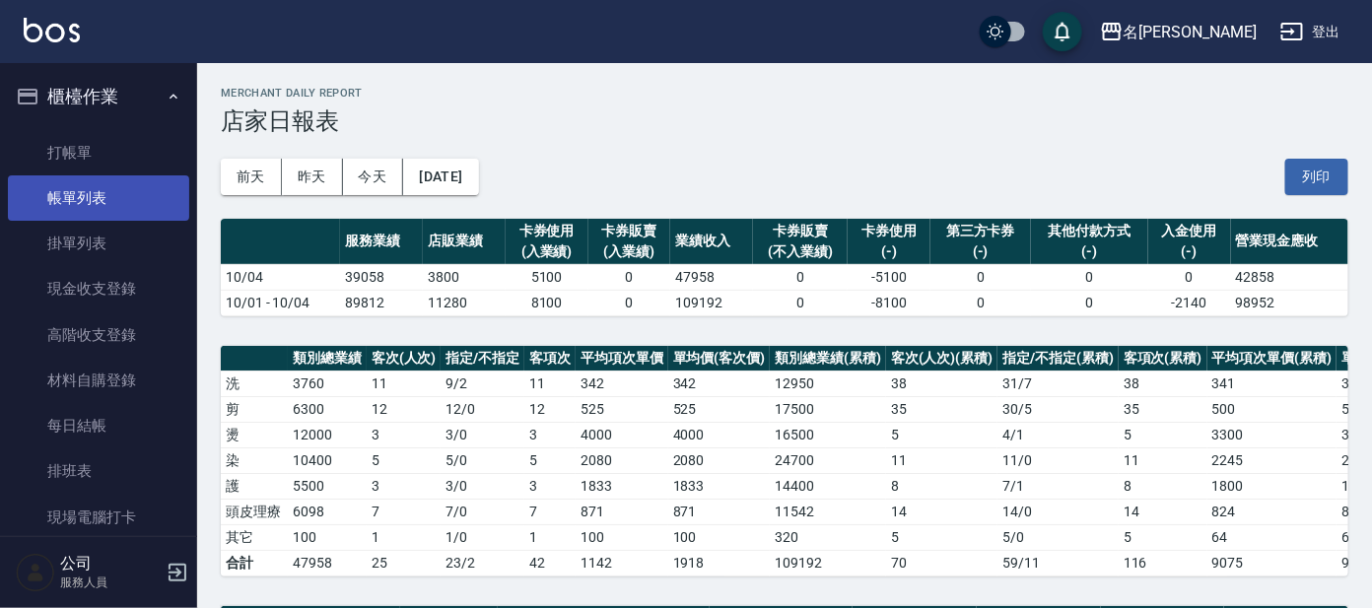
drag, startPoint x: 94, startPoint y: 195, endPoint x: 156, endPoint y: 200, distance: 62.3
click at [96, 195] on link "帳單列表" at bounding box center [98, 197] width 181 height 45
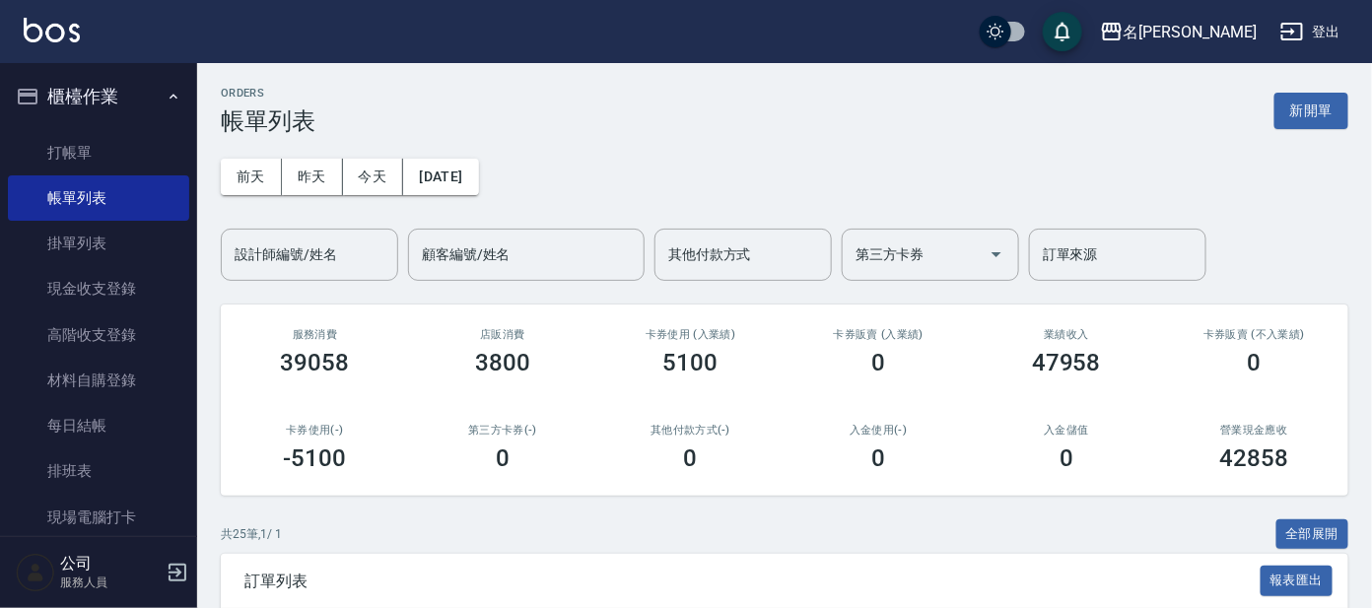
click at [317, 245] on div "設計師編號/姓名 設計師編號/姓名" at bounding box center [309, 255] width 177 height 52
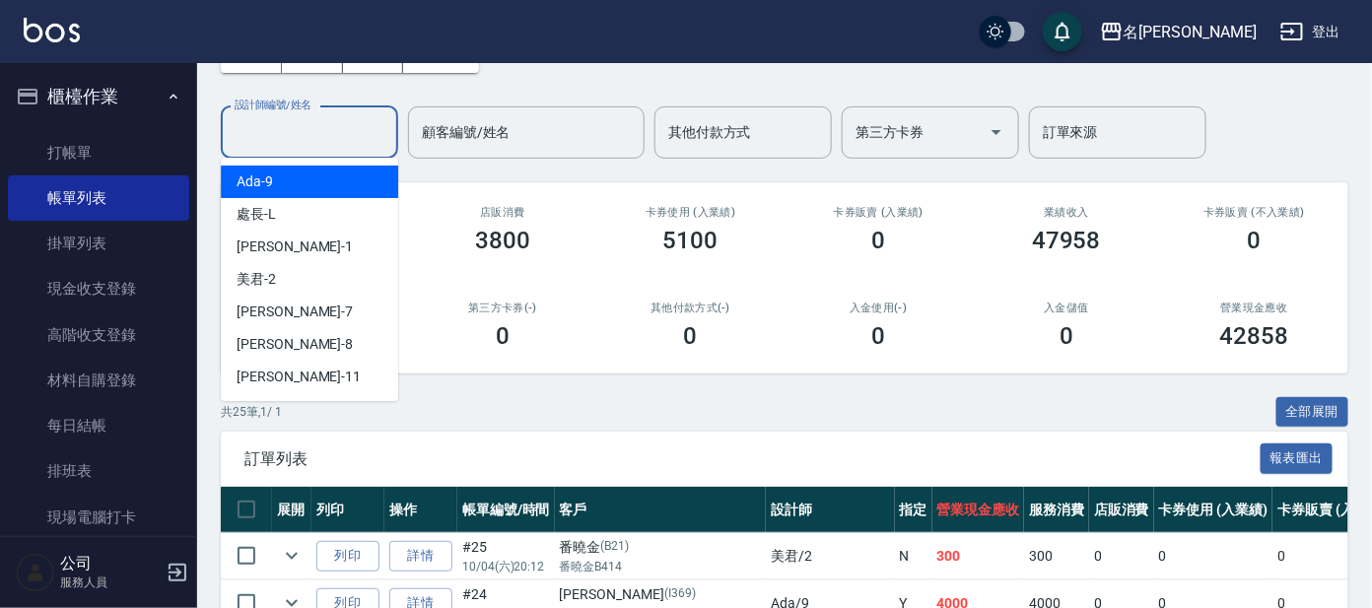
click at [312, 186] on div "Ada -9" at bounding box center [309, 182] width 177 height 33
type input "Ada-9"
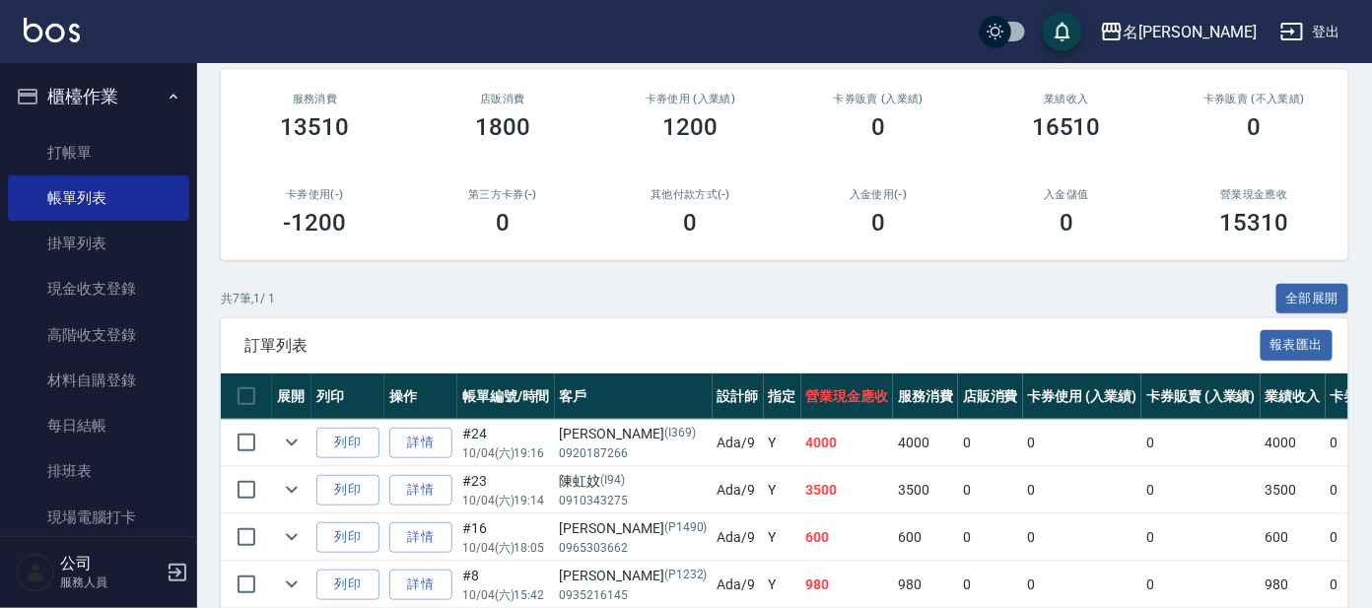
scroll to position [226, 0]
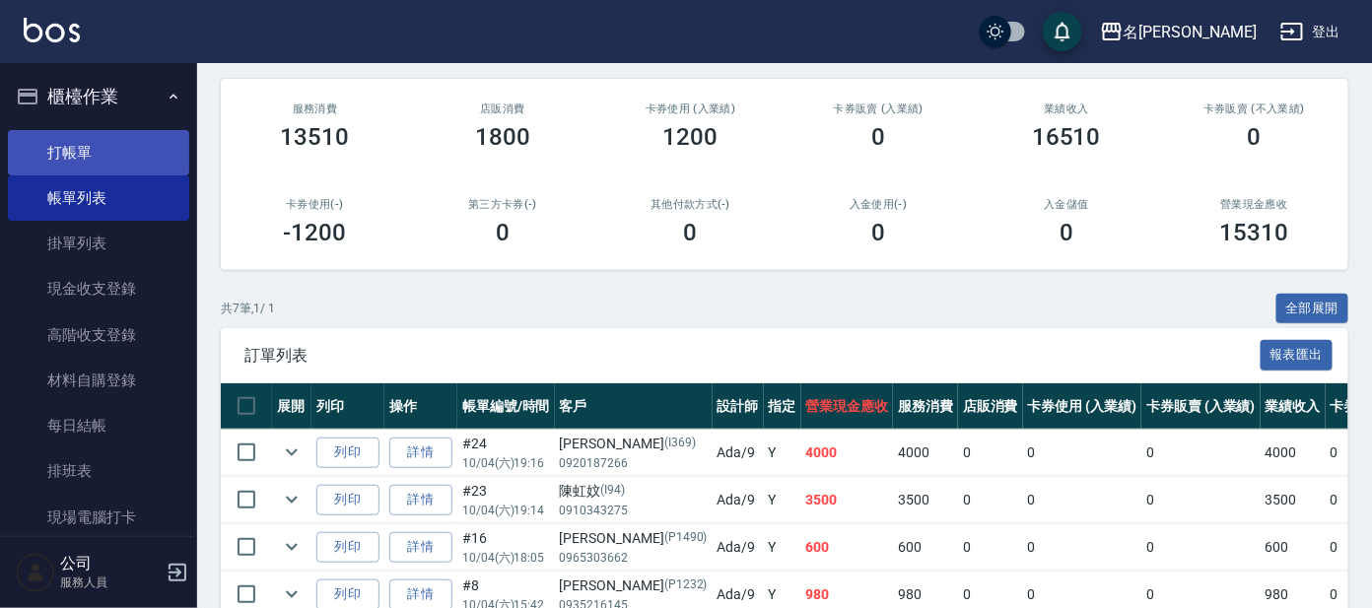
click at [89, 160] on link "打帳單" at bounding box center [98, 152] width 181 height 45
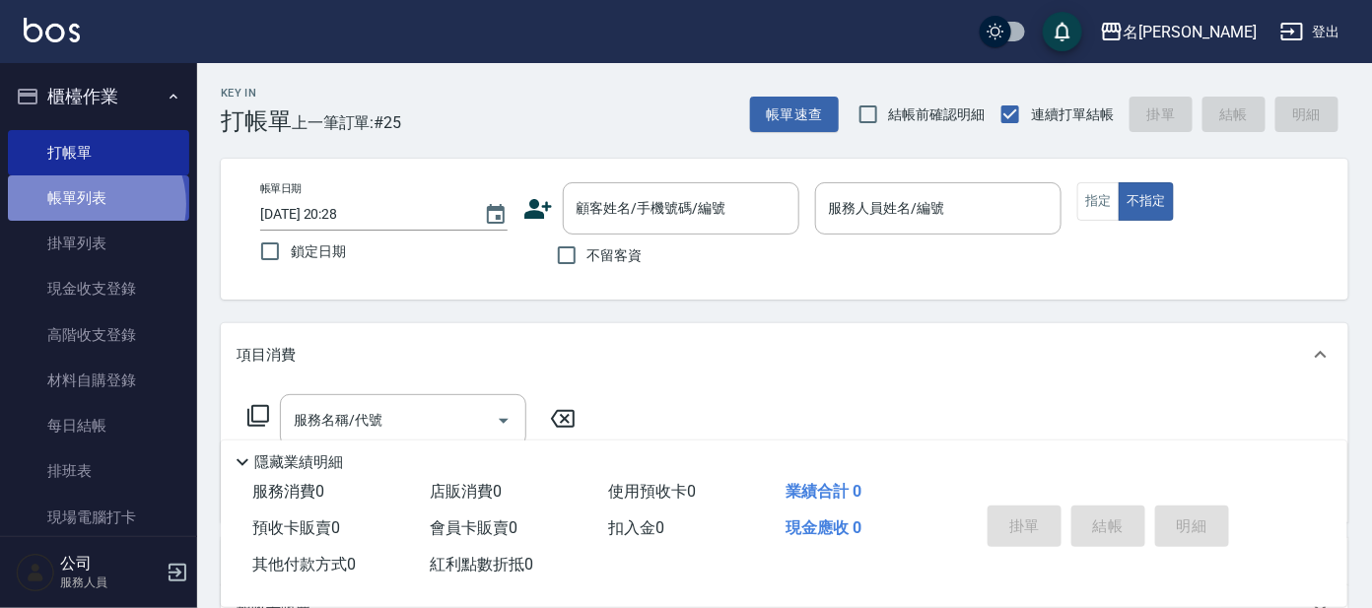
click at [91, 204] on link "帳單列表" at bounding box center [98, 197] width 181 height 45
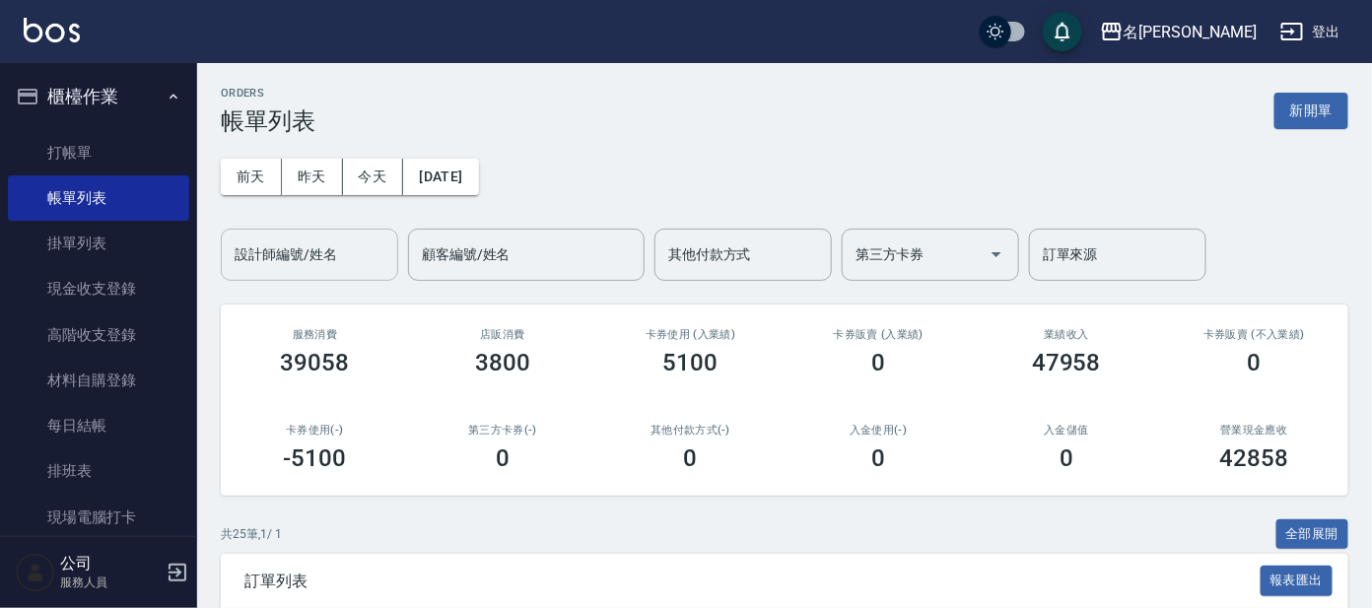
click at [353, 248] on input "設計師編號/姓名" at bounding box center [310, 255] width 160 height 35
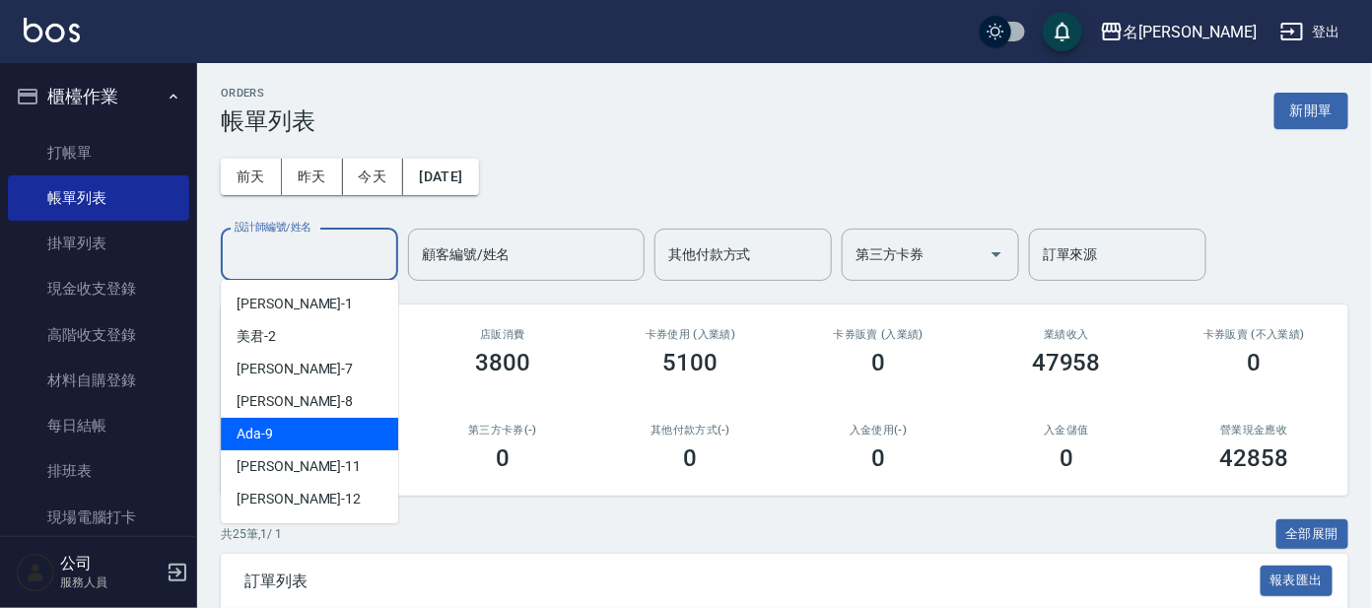
click at [286, 421] on div "Ada -9" at bounding box center [309, 434] width 177 height 33
type input "Ada-9"
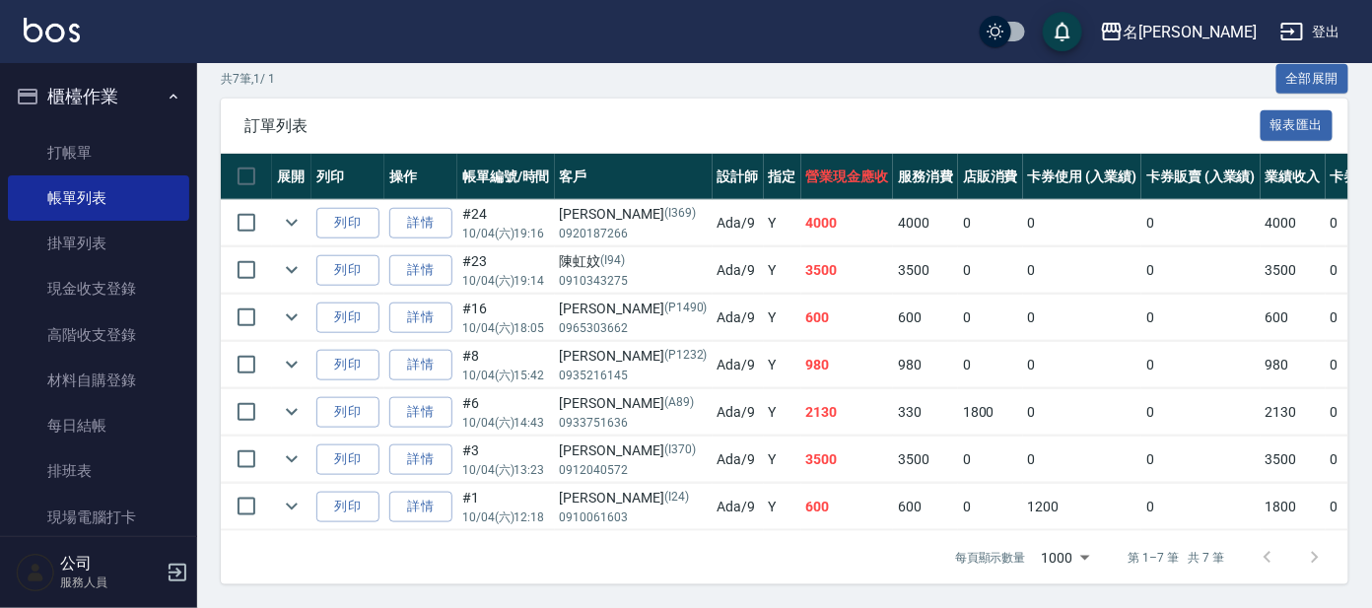
scroll to position [472, 0]
click at [75, 150] on link "打帳單" at bounding box center [98, 152] width 181 height 45
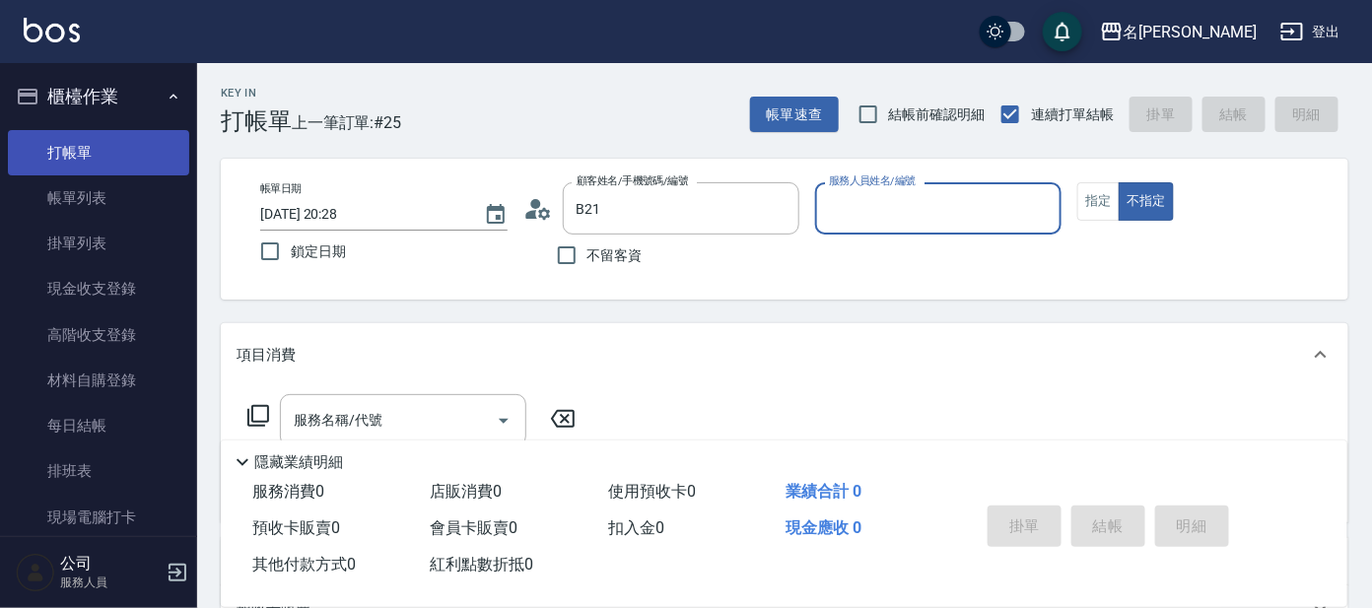
type input "番曉金/番曉金B414/B21"
type input "美君-2"
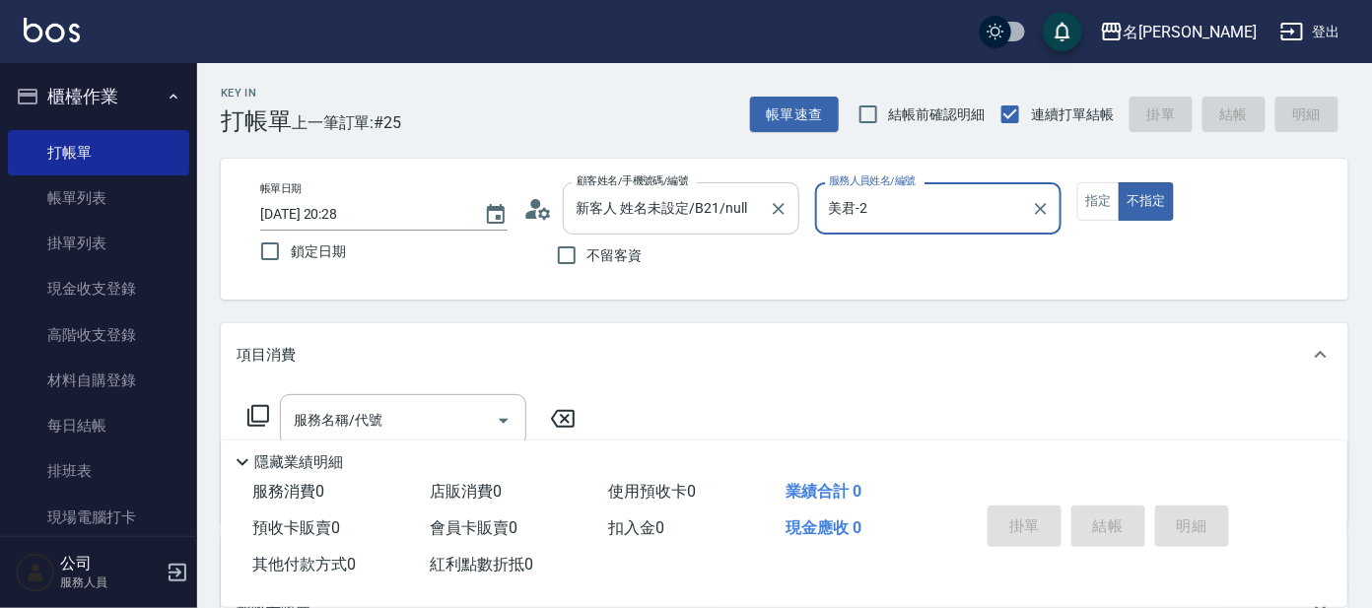
click at [619, 219] on input "新客人 姓名未設定/B21/null" at bounding box center [666, 208] width 189 height 35
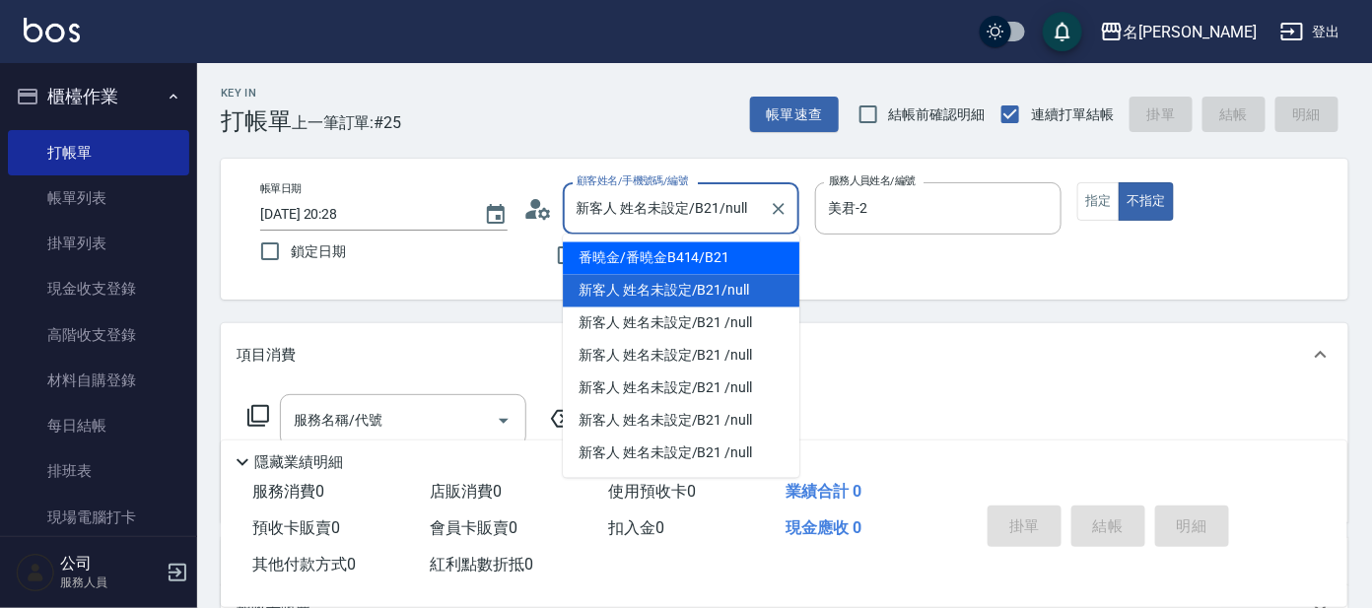
click at [633, 262] on li "番曉金/番曉金B414/B21" at bounding box center [681, 259] width 237 height 33
type input "番曉金/番曉金B414/B21"
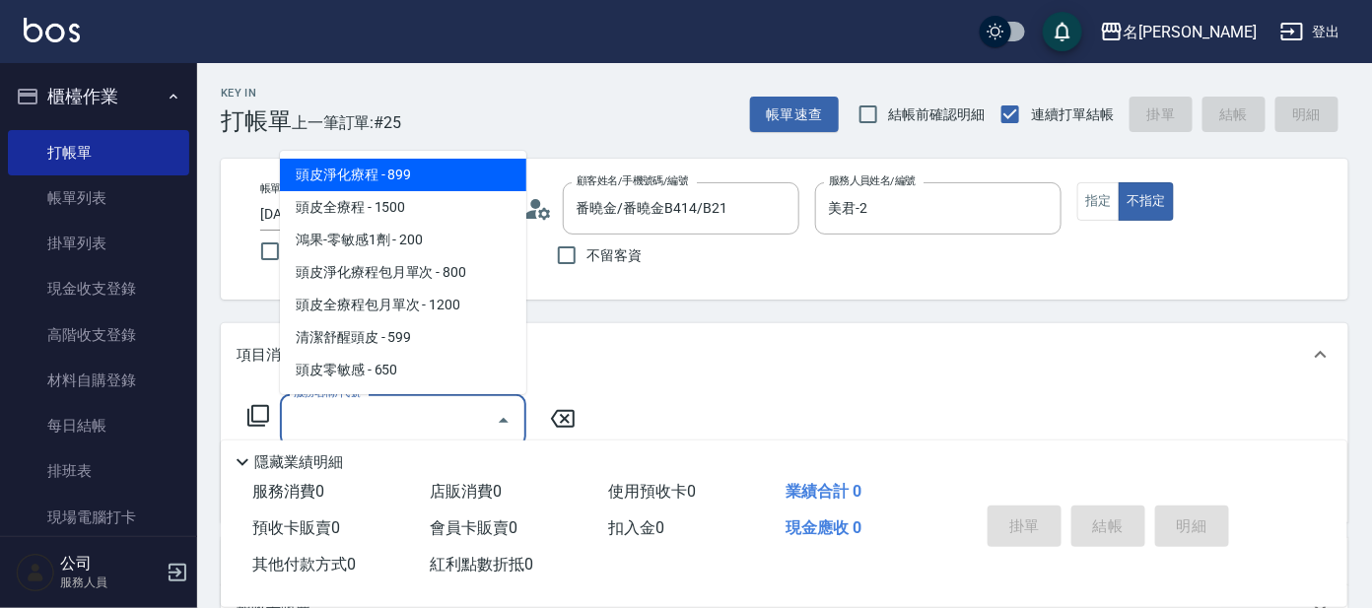
click at [423, 425] on input "服務名稱/代號" at bounding box center [388, 420] width 199 height 35
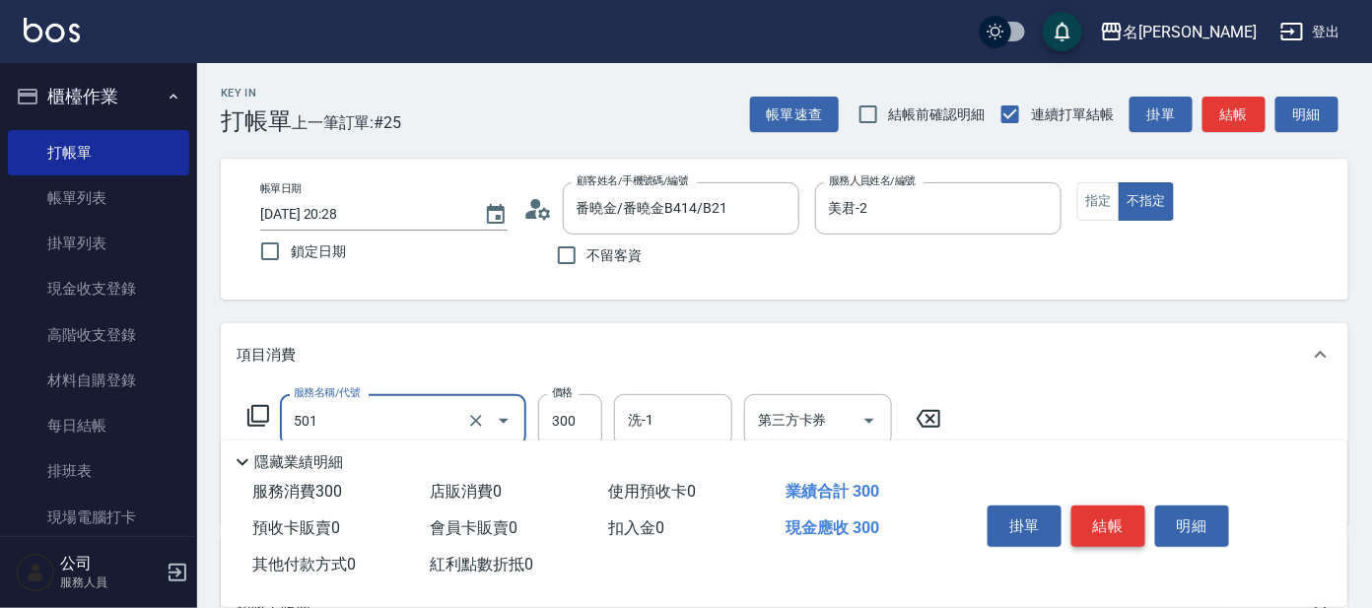
type input "洗髮(創意)(501)"
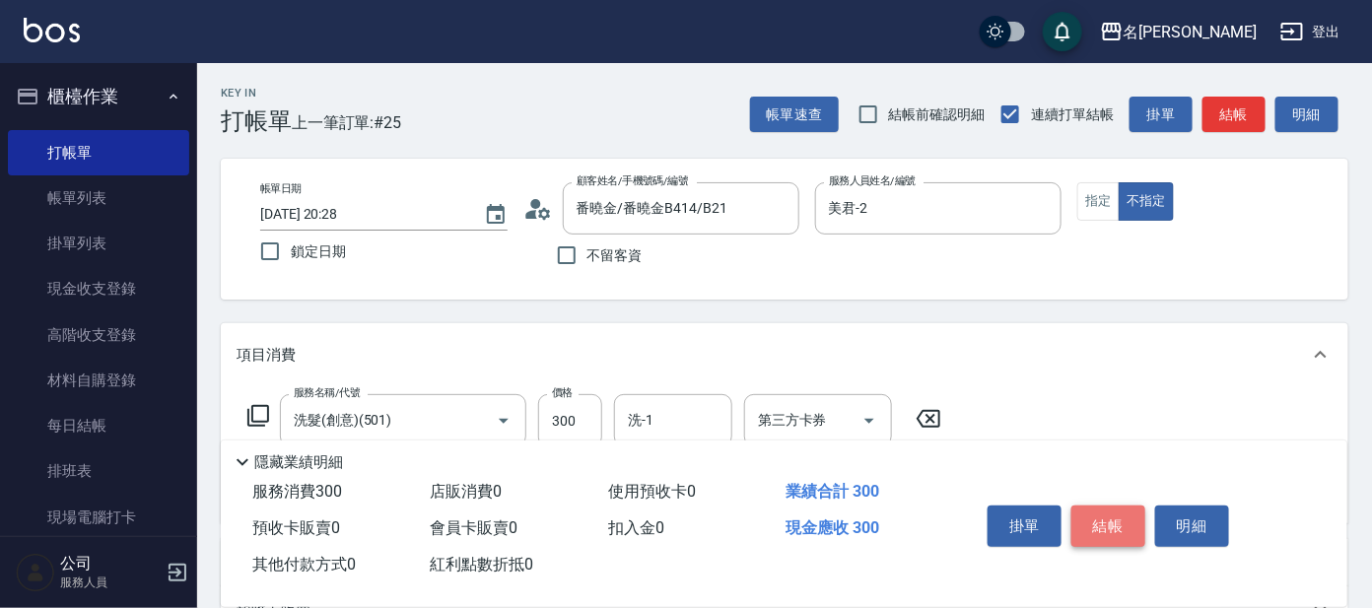
click at [1111, 517] on button "結帳" at bounding box center [1109, 526] width 74 height 41
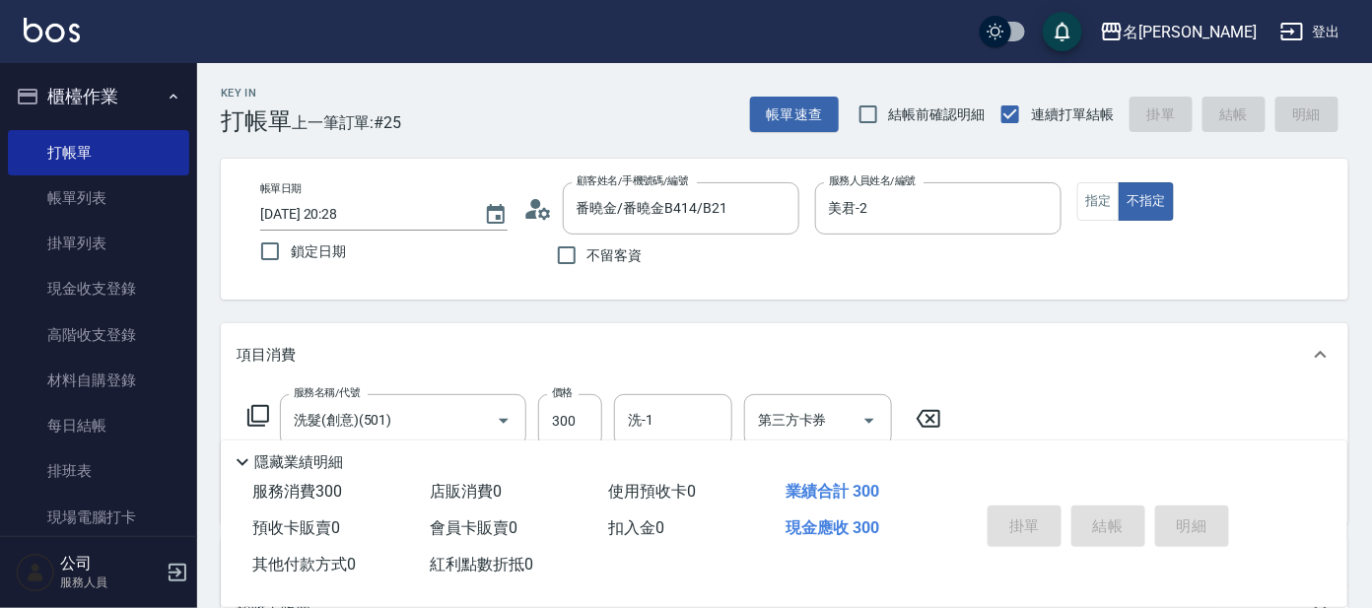
type input "2025/10/04 20:30"
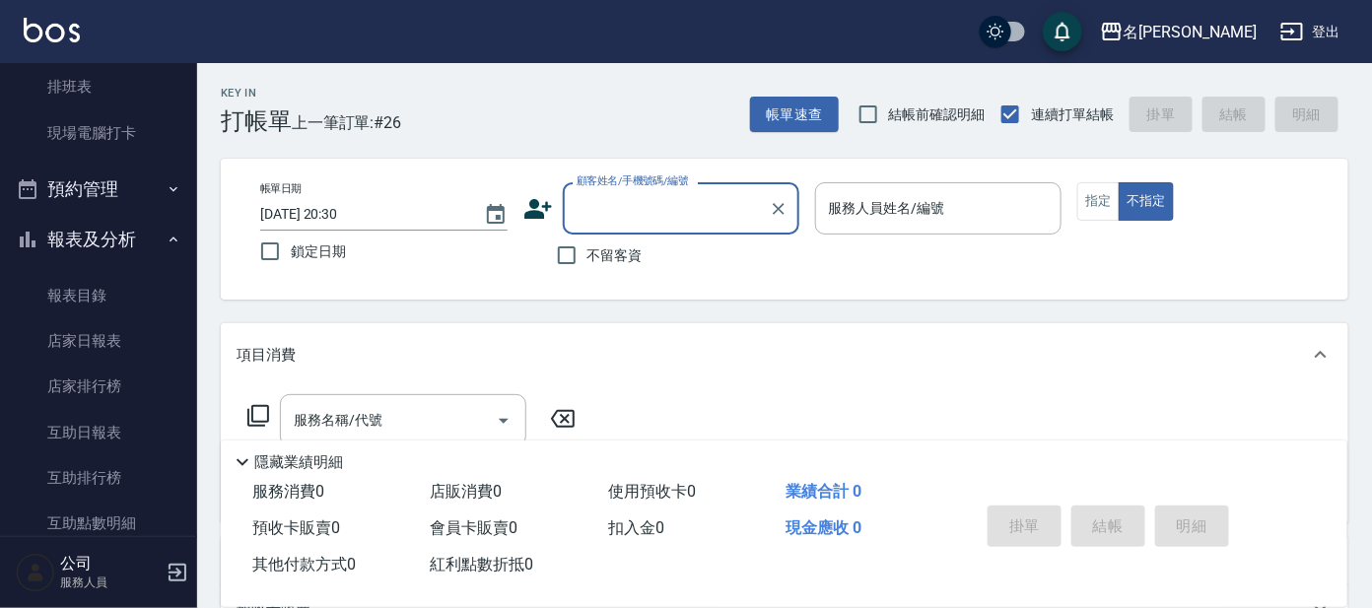
scroll to position [492, 0]
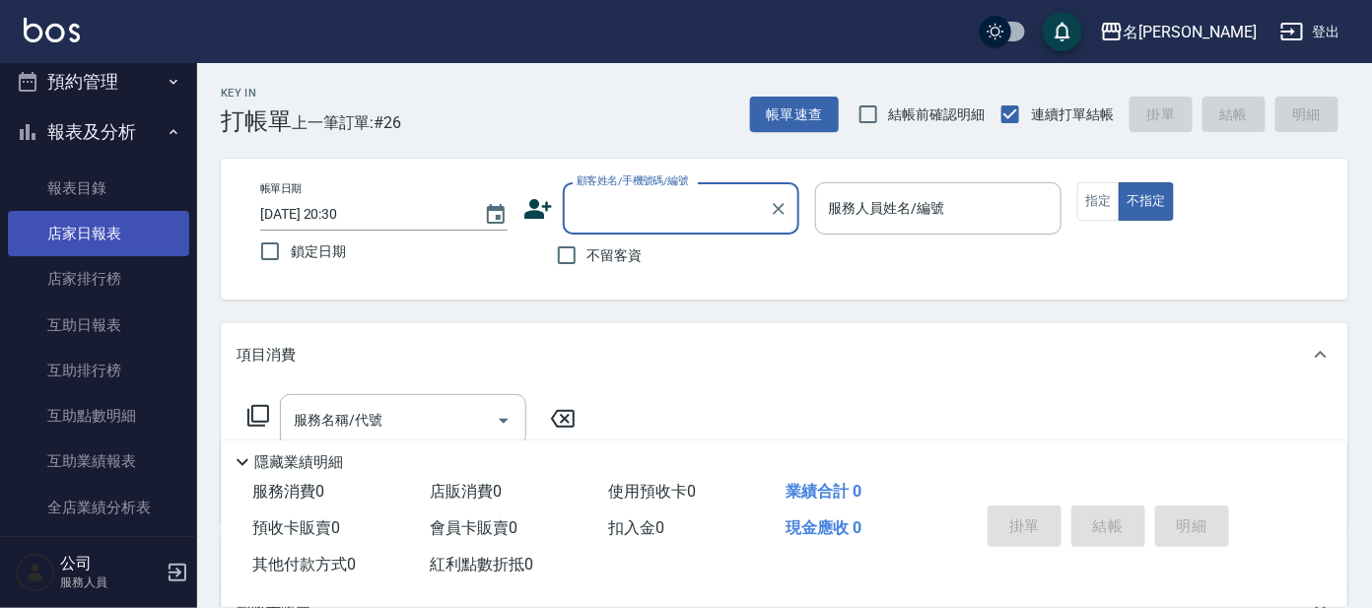
click at [89, 237] on link "店家日報表" at bounding box center [98, 233] width 181 height 45
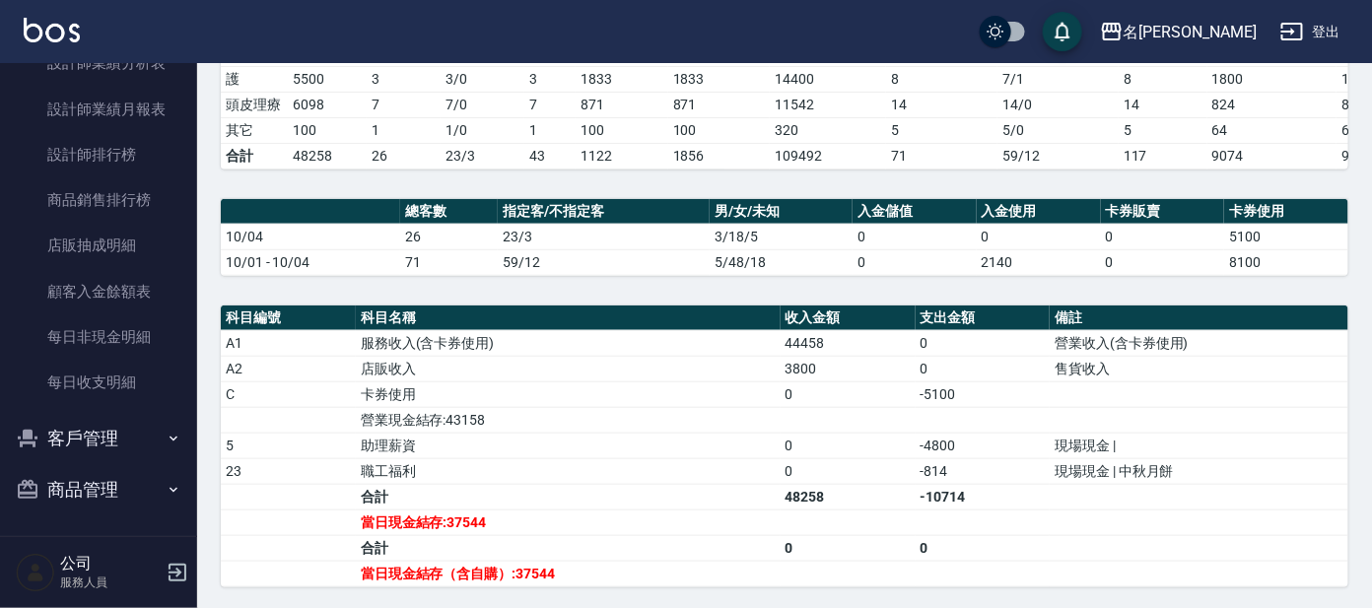
scroll to position [635, 0]
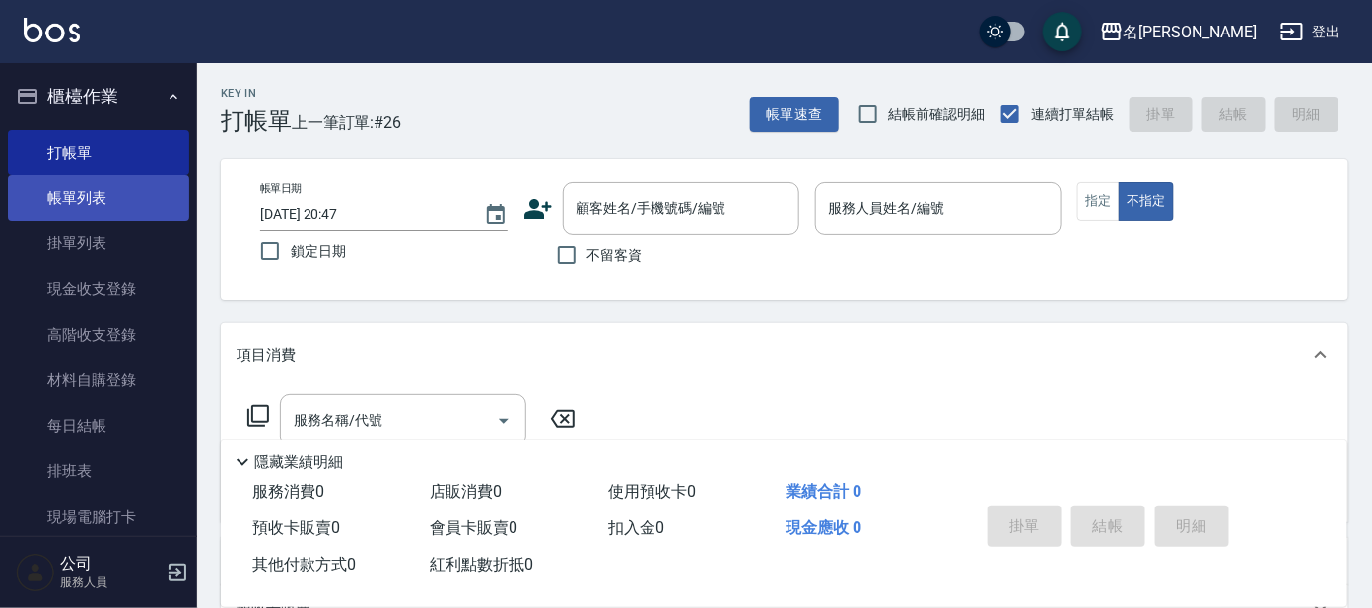
drag, startPoint x: 0, startPoint y: 0, endPoint x: 116, endPoint y: 194, distance: 226.4
click at [116, 194] on link "帳單列表" at bounding box center [98, 197] width 181 height 45
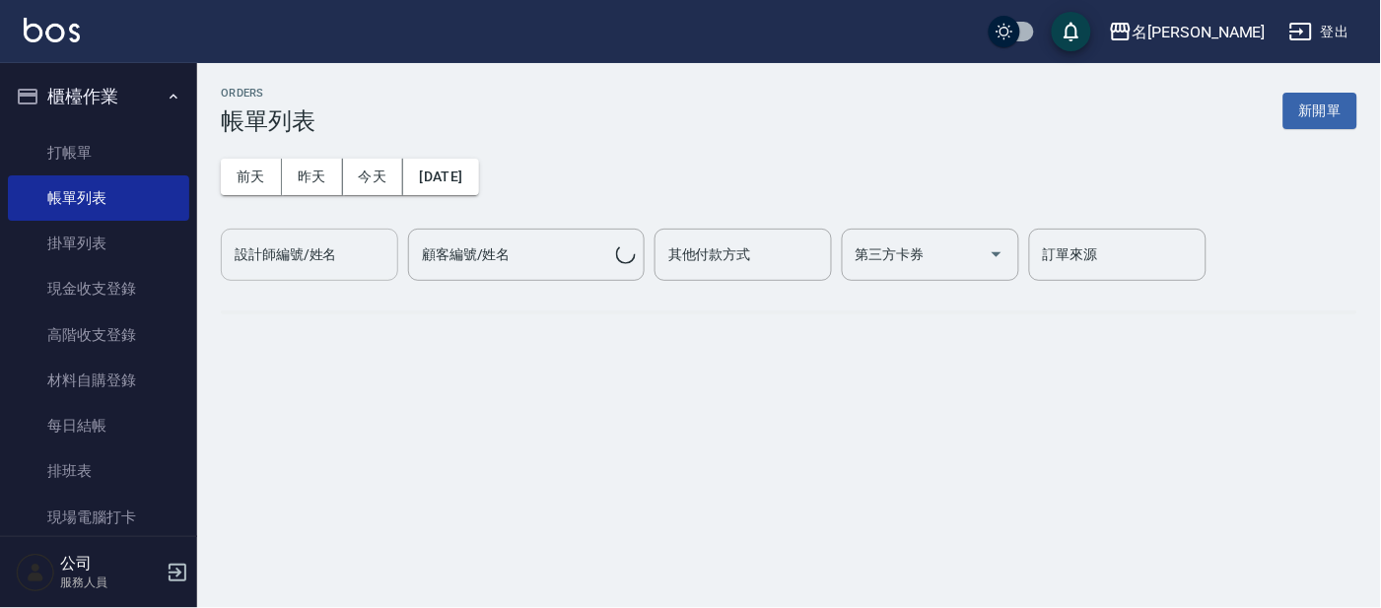
click at [330, 246] on input "設計師編號/姓名" at bounding box center [310, 255] width 160 height 35
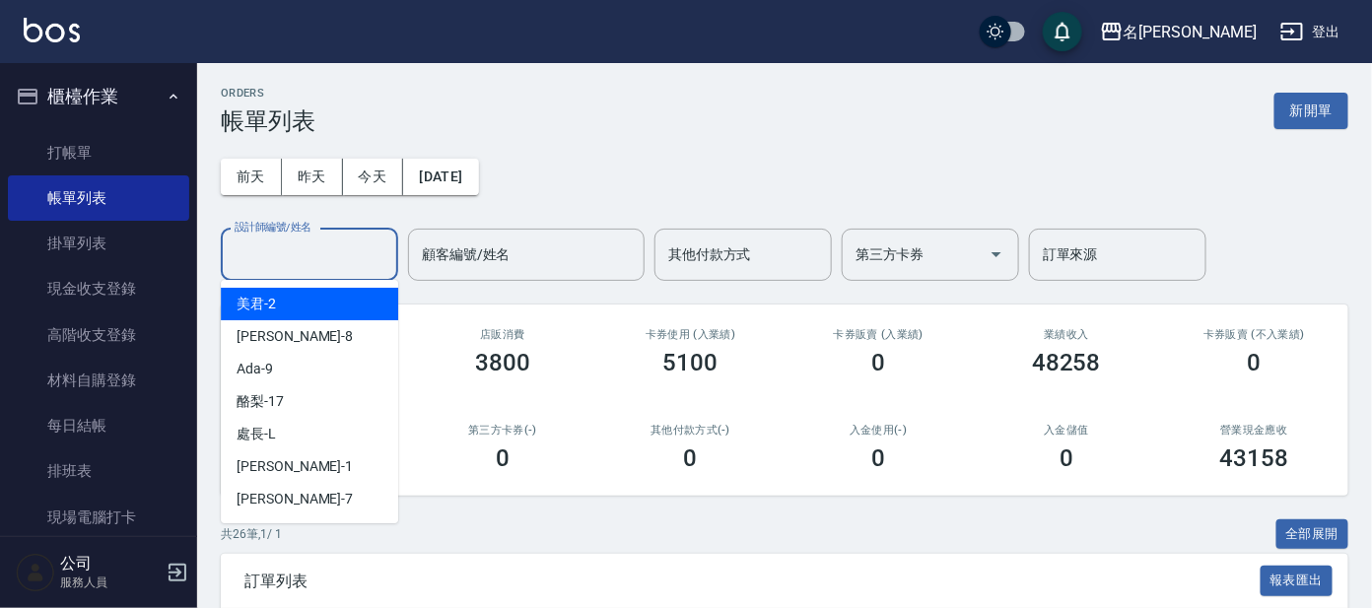
click at [287, 301] on div "美君 -2" at bounding box center [309, 304] width 177 height 33
type input "美君-2"
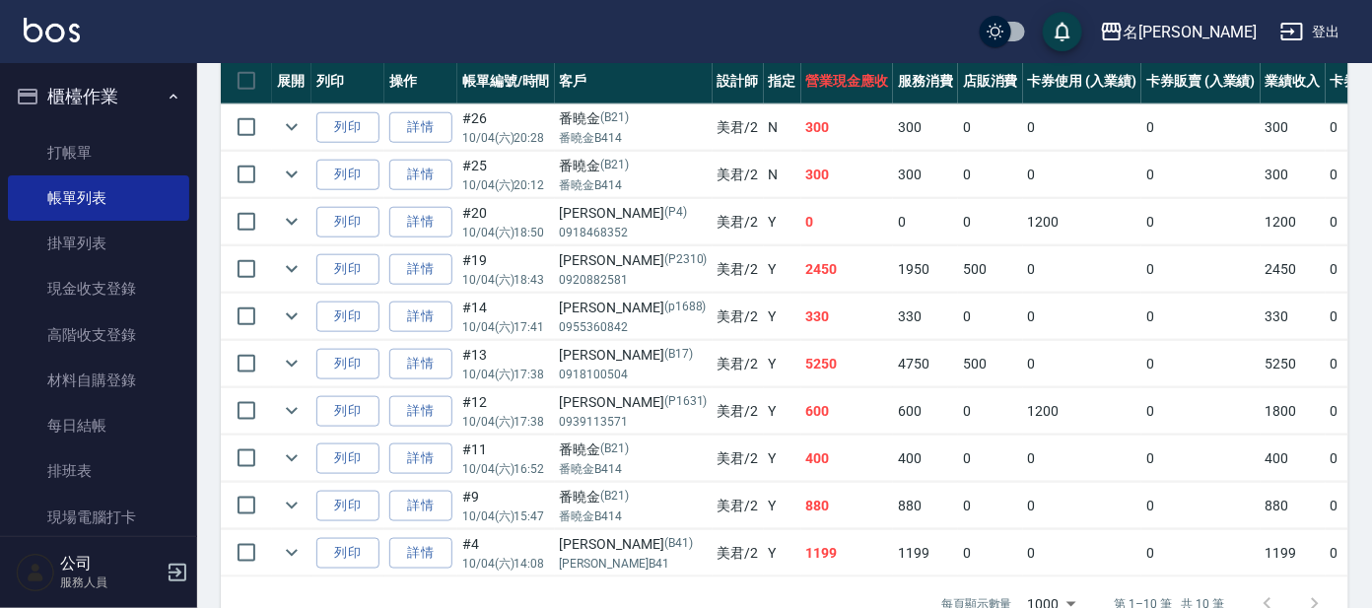
scroll to position [491, 0]
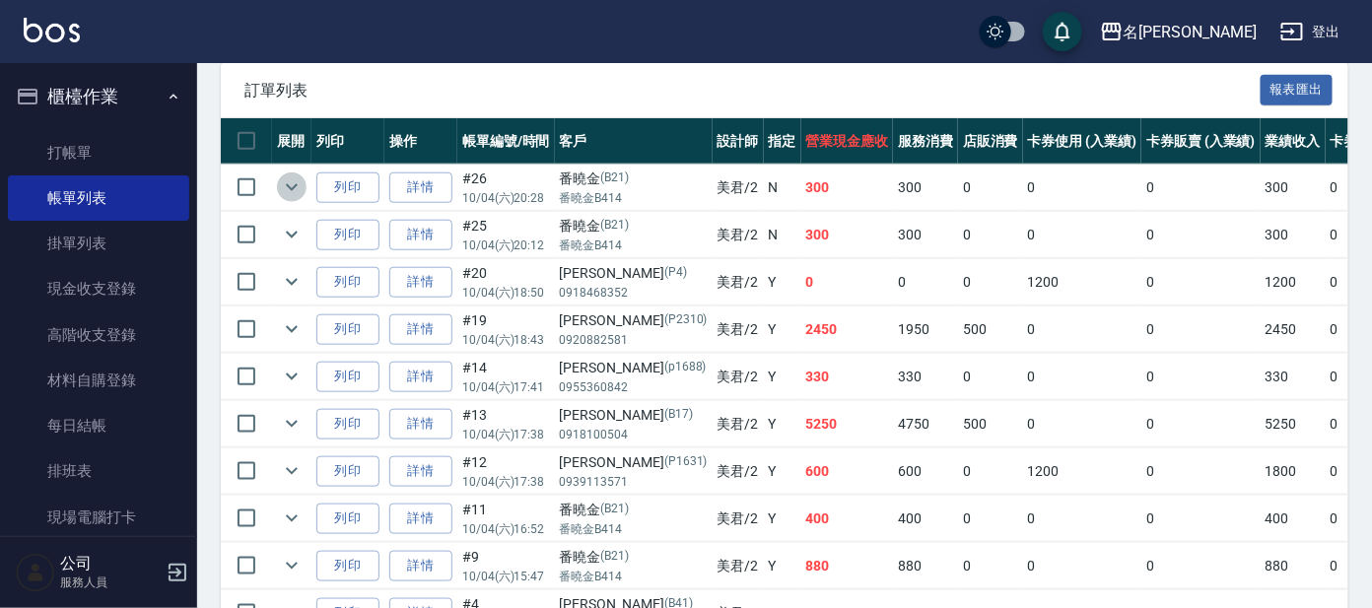
click at [287, 184] on icon "expand row" at bounding box center [292, 187] width 12 height 7
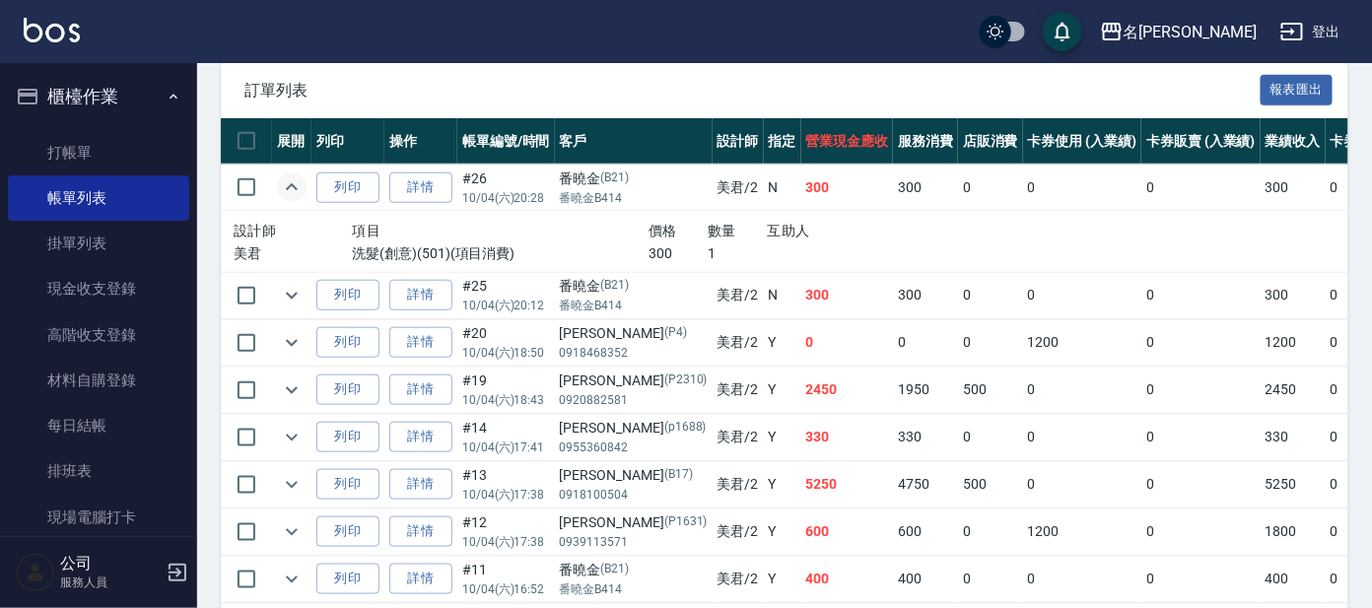
click at [287, 184] on icon "expand row" at bounding box center [292, 187] width 24 height 24
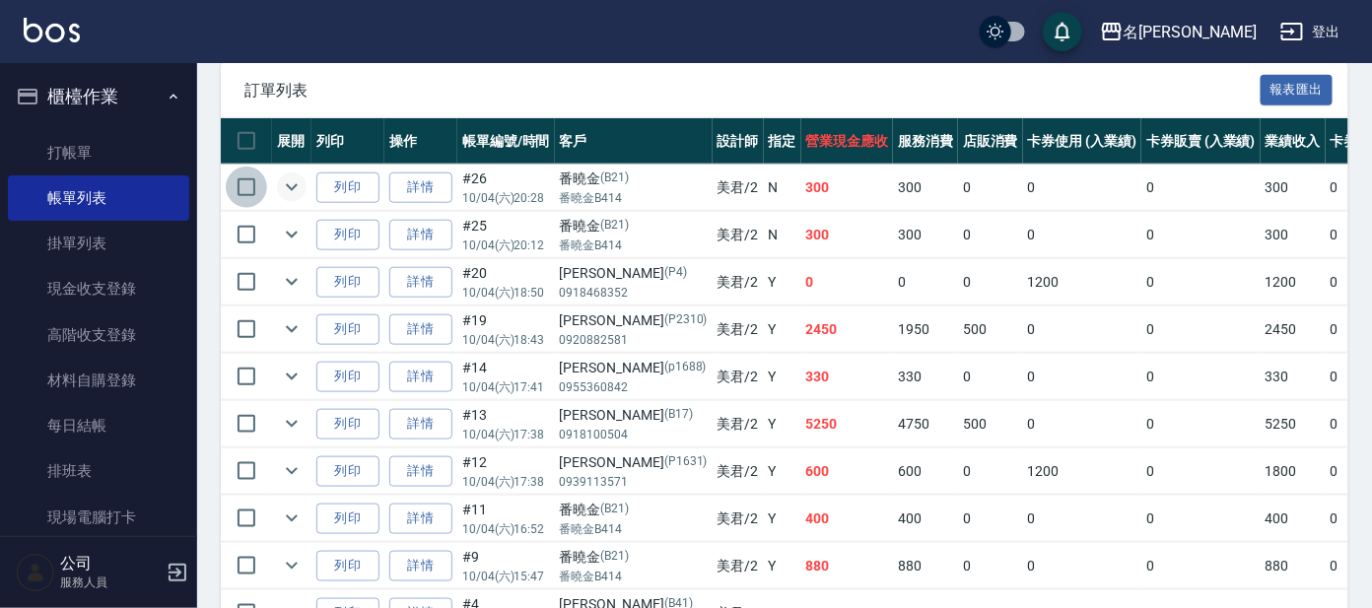
click at [246, 181] on input "checkbox" at bounding box center [246, 187] width 41 height 41
checkbox input "true"
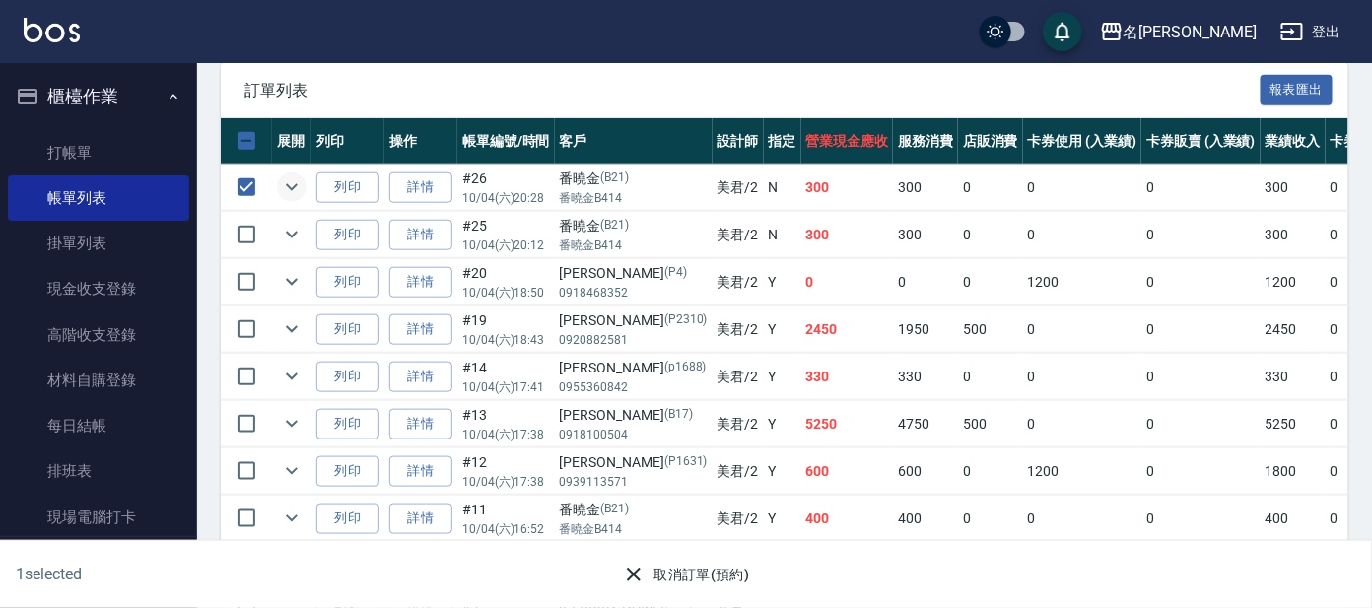
click at [665, 577] on button "取消訂單(預約)" at bounding box center [685, 575] width 143 height 36
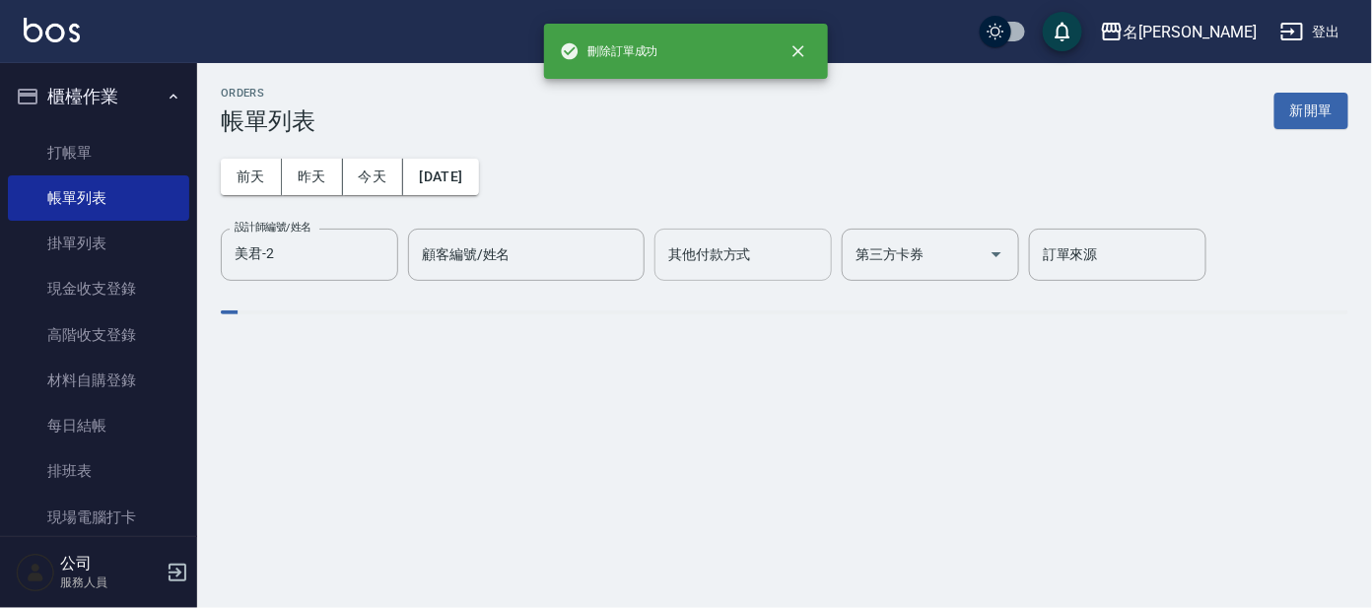
scroll to position [0, 0]
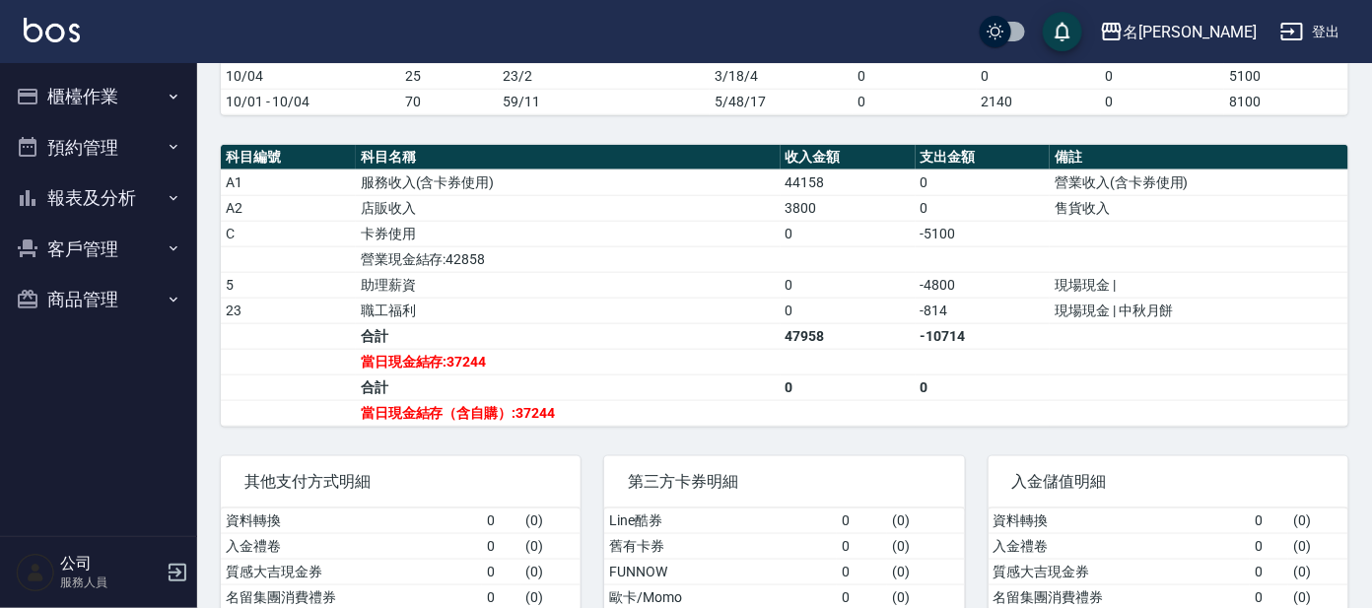
scroll to position [635, 0]
